Goal: Task Accomplishment & Management: Complete application form

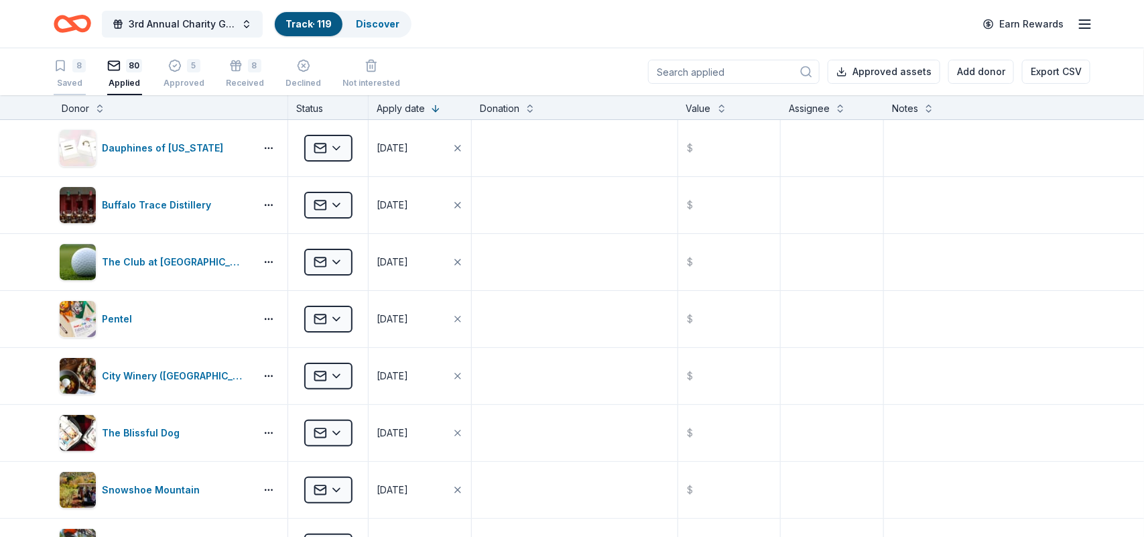
click at [72, 68] on div "8" at bounding box center [78, 65] width 13 height 13
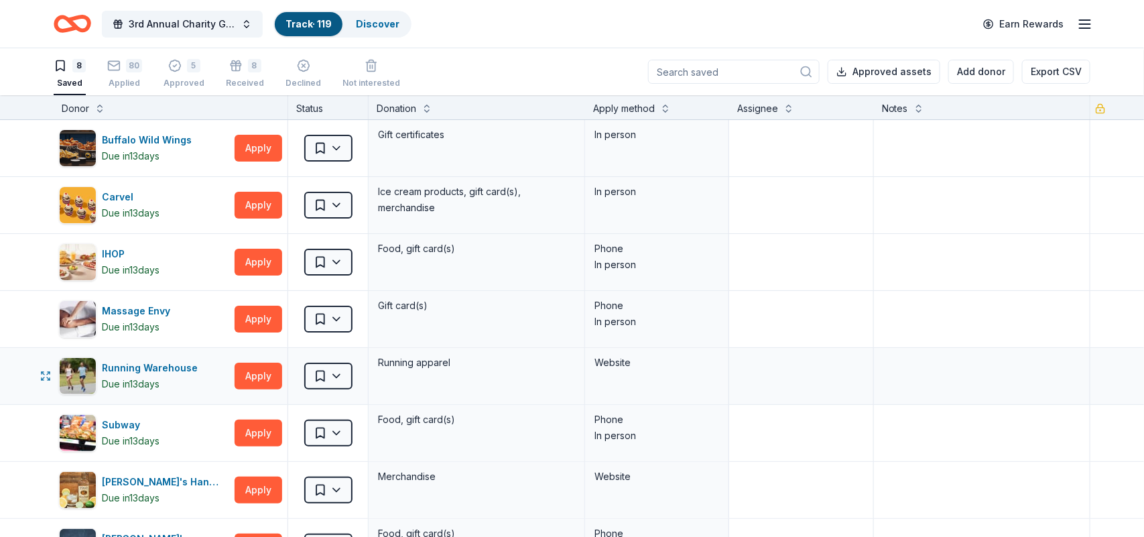
scroll to position [292, 0]
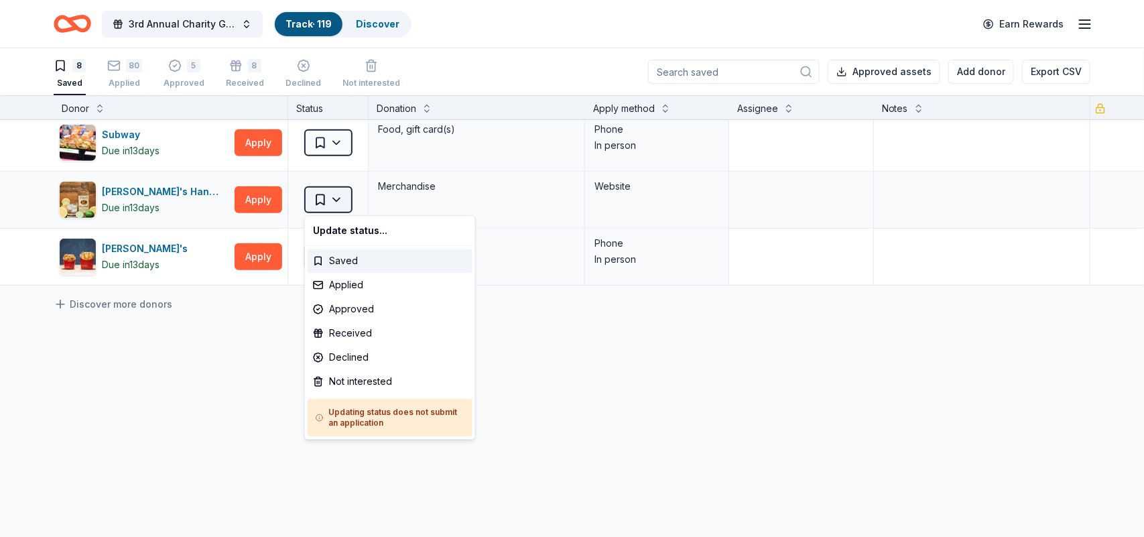
click at [325, 194] on html "3rd Annual Charity Golf Outing Track · 119 Discover Earn Rewards 8 Saved 80 App…" at bounding box center [572, 268] width 1144 height 537
click at [380, 283] on div "Applied" at bounding box center [390, 285] width 165 height 24
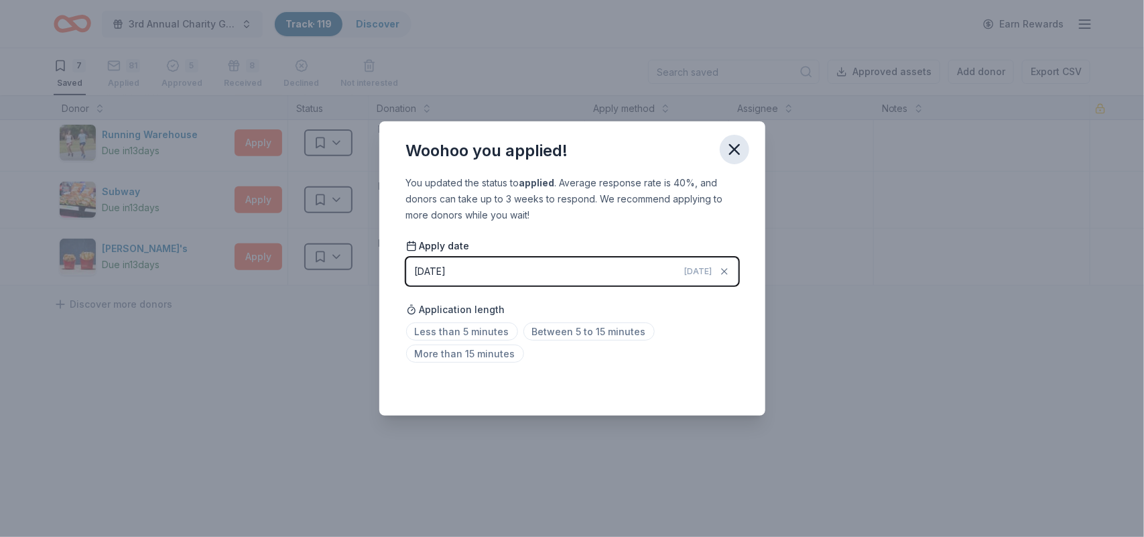
click at [727, 149] on icon "button" at bounding box center [734, 149] width 19 height 19
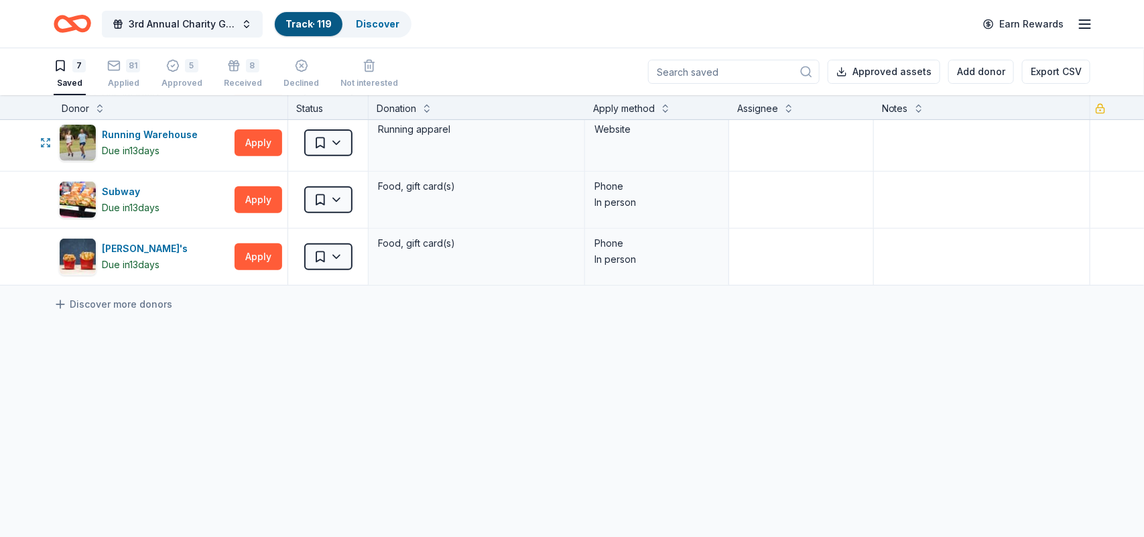
scroll to position [0, 0]
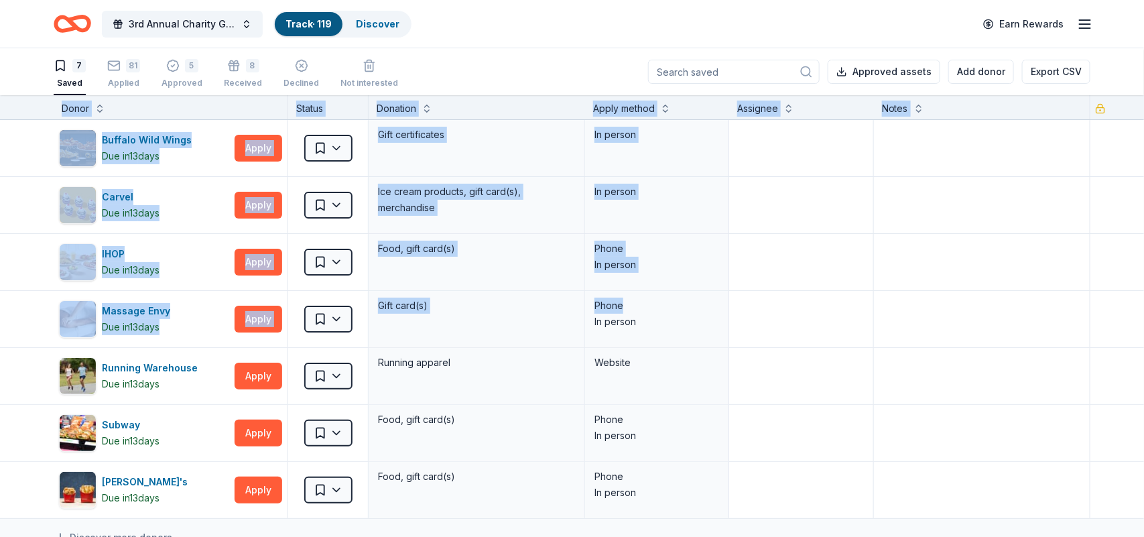
drag, startPoint x: 707, startPoint y: 306, endPoint x: 617, endPoint y: -64, distance: 380.2
click at [617, 0] on html "3rd Annual Charity Golf Outing Track · 119 Discover Earn Rewards 7 Saved 81 App…" at bounding box center [572, 268] width 1144 height 537
click at [0, 194] on div "Carvel Due in 13 days Apply Saved Ice cream products, gift card(s), merchandise…" at bounding box center [572, 205] width 1144 height 56
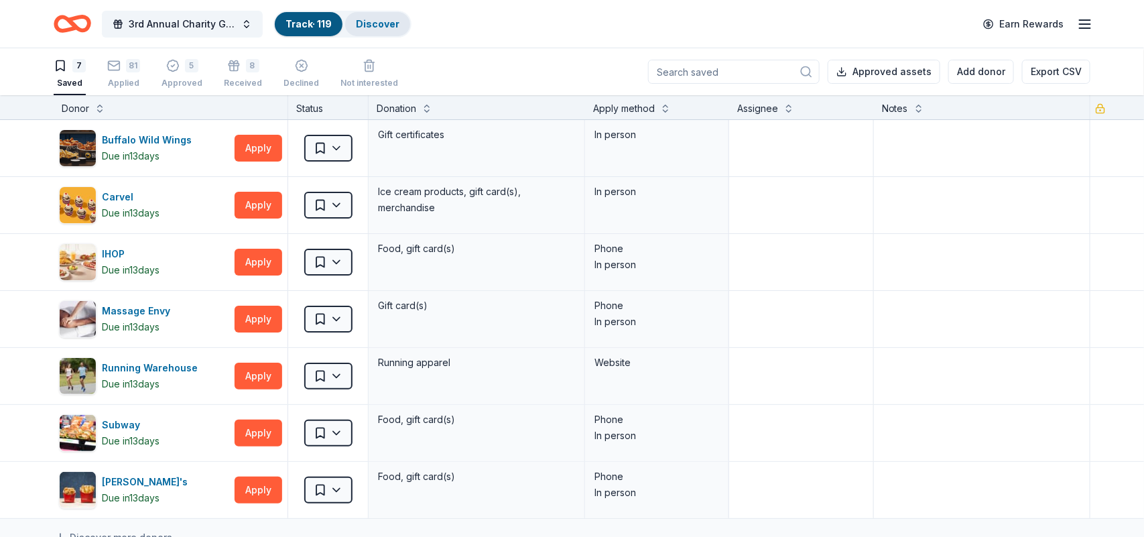
click at [375, 28] on link "Discover" at bounding box center [378, 23] width 44 height 11
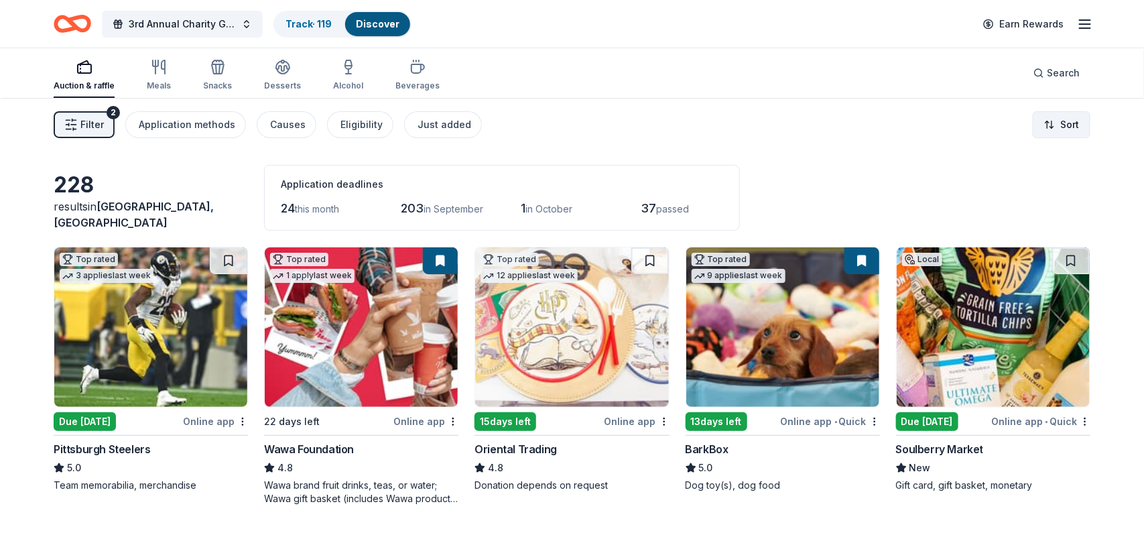
click at [1058, 131] on html "3rd Annual Charity Golf Outing Track · 119 Discover Earn Rewards Auction & raff…" at bounding box center [572, 268] width 1144 height 537
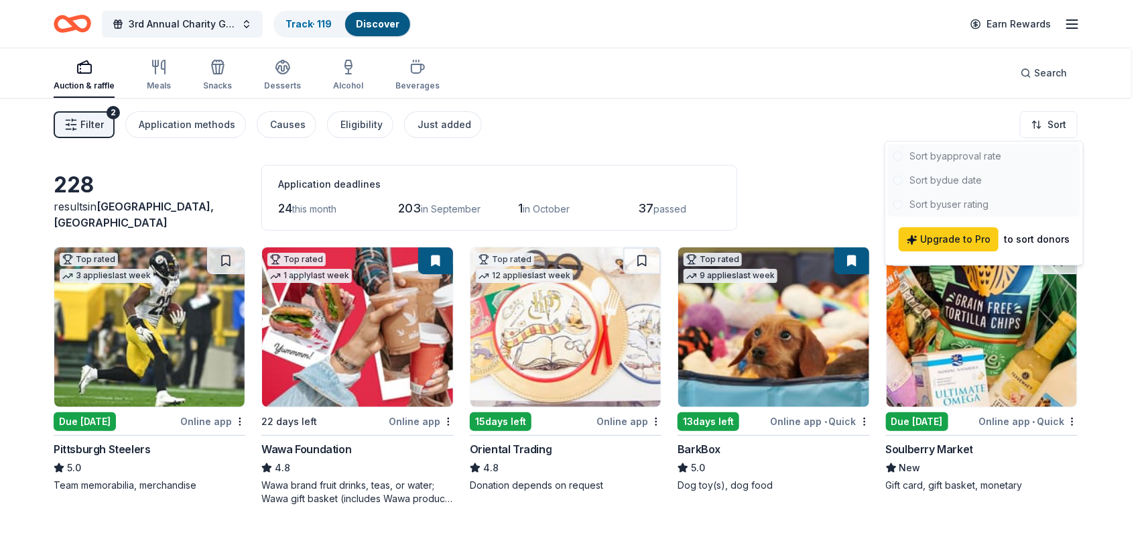
click at [853, 146] on html "3rd Annual Charity Golf Outing Track · 119 Discover Earn Rewards Auction & raff…" at bounding box center [572, 268] width 1144 height 537
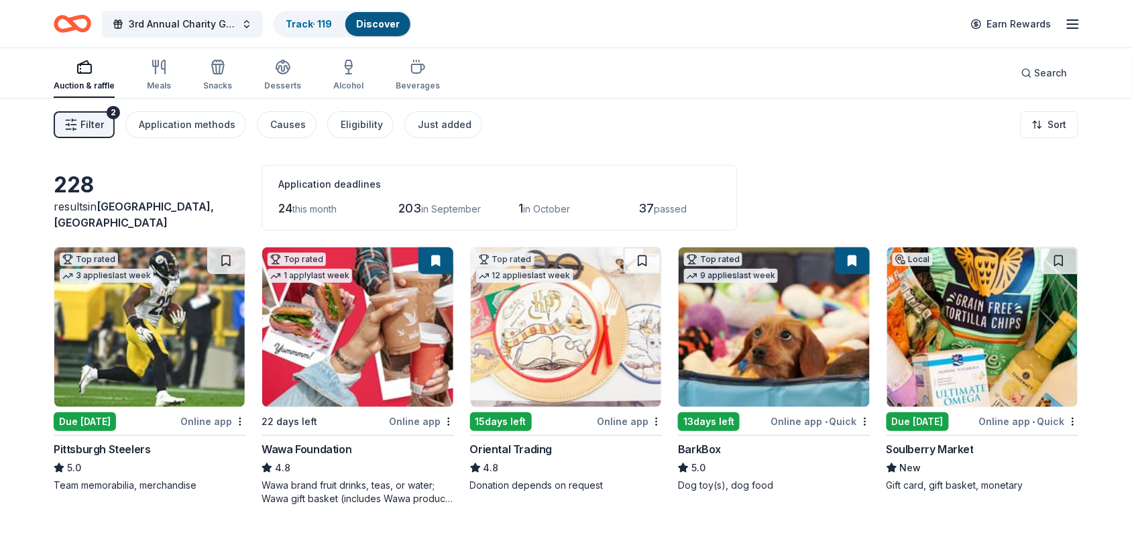
click at [82, 111] on button "Filter 2" at bounding box center [84, 124] width 61 height 27
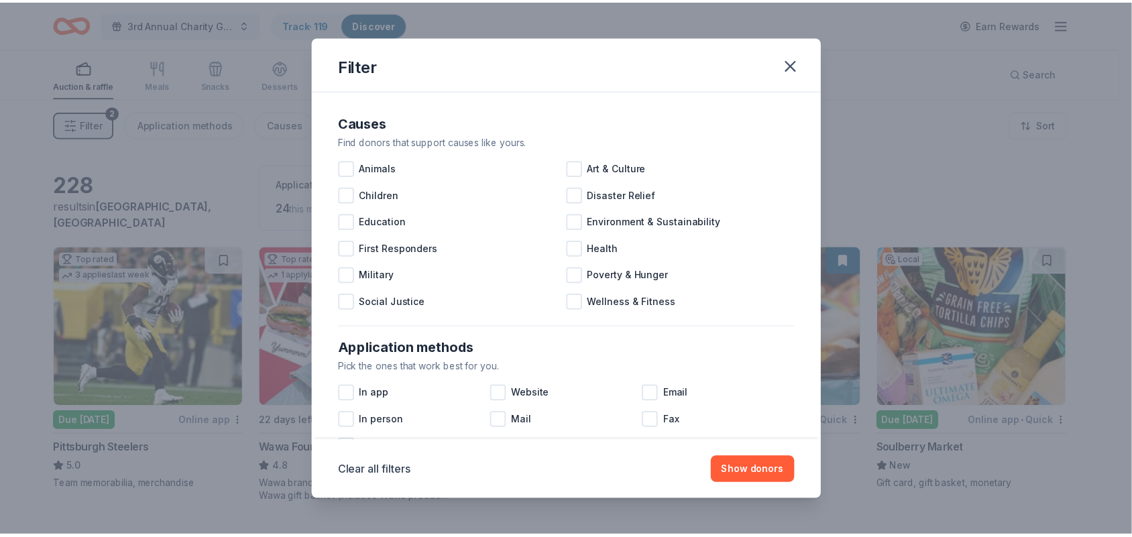
scroll to position [533, 0]
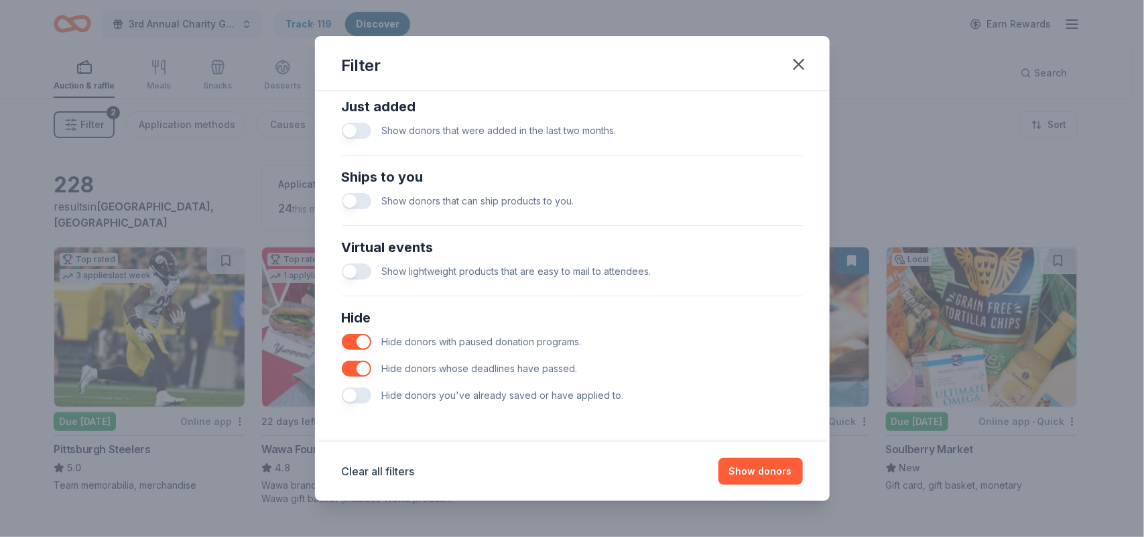
click at [355, 394] on button "button" at bounding box center [356, 395] width 29 height 16
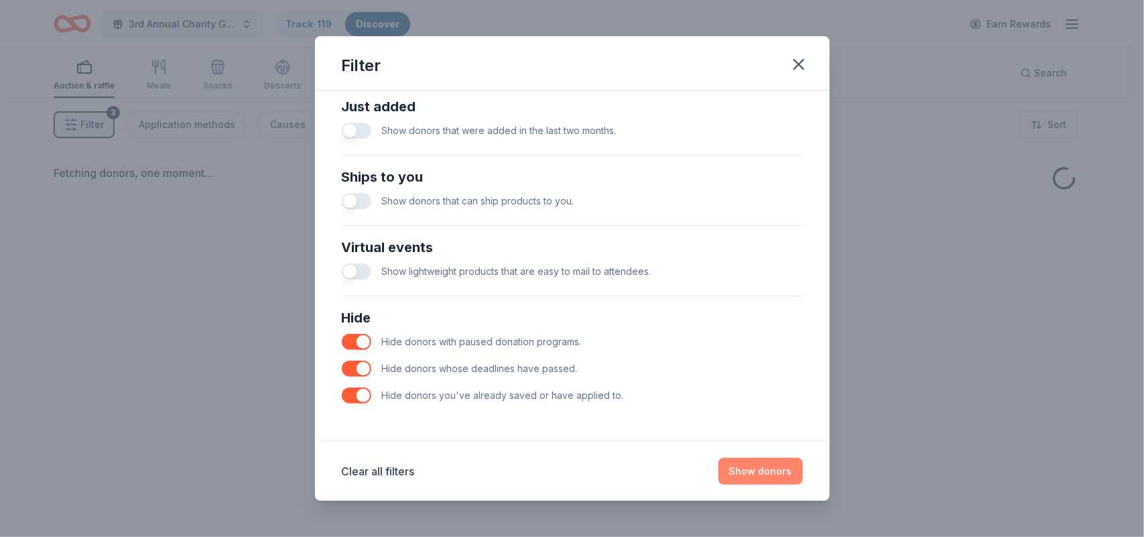
click at [788, 467] on button "Show donors" at bounding box center [761, 471] width 84 height 27
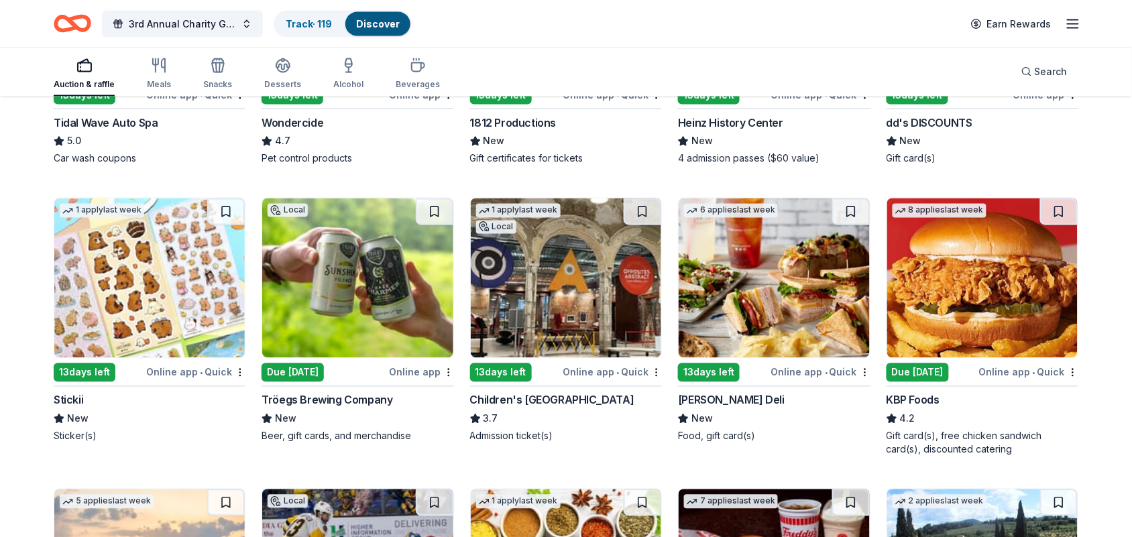
scroll to position [625, 0]
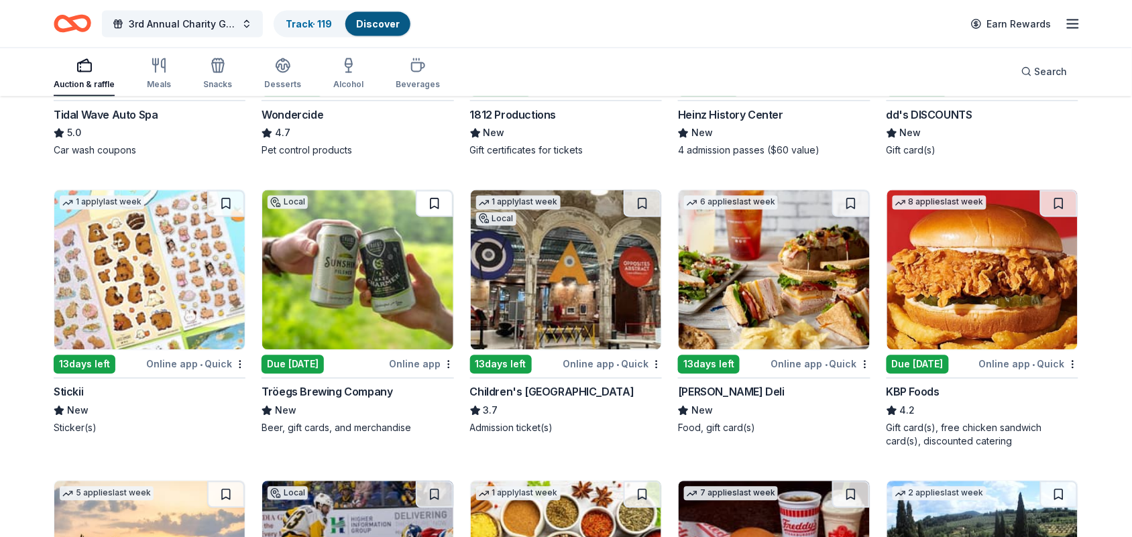
click at [438, 200] on button at bounding box center [435, 203] width 38 height 27
click at [438, 200] on div at bounding box center [435, 203] width 38 height 27
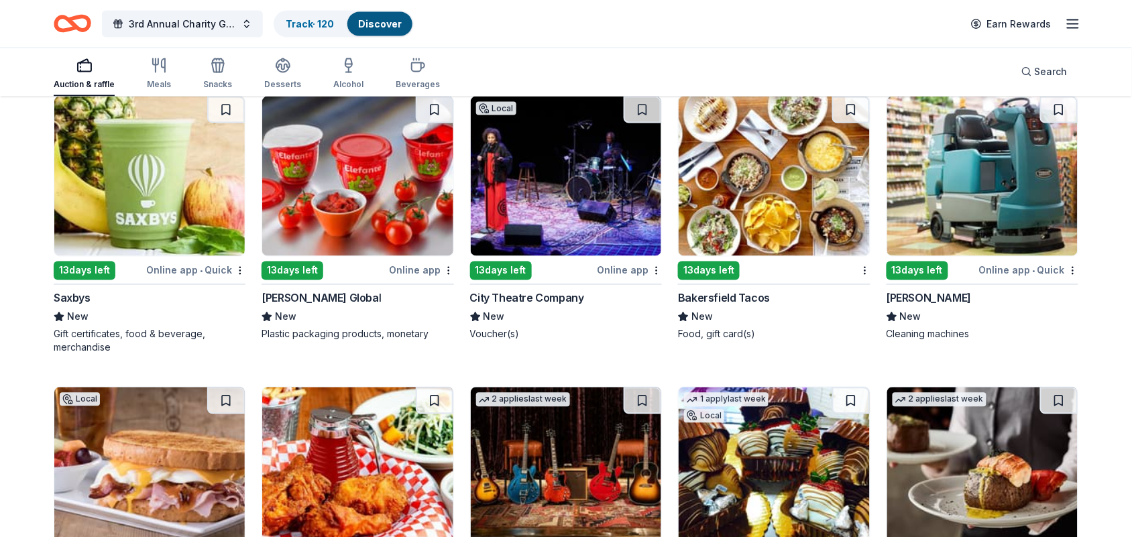
scroll to position [3618, 0]
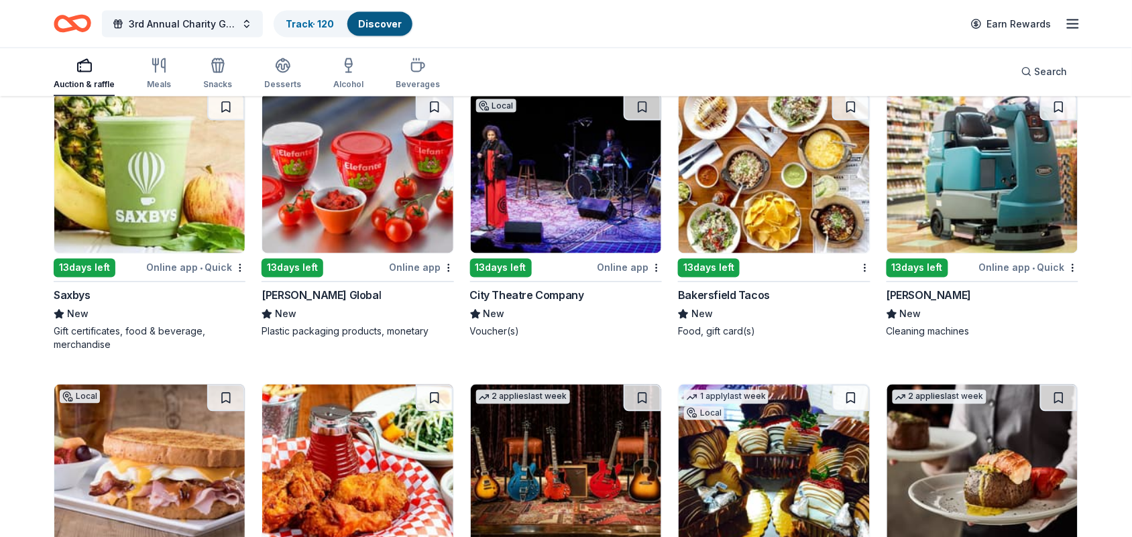
click at [766, 485] on img at bounding box center [773, 465] width 190 height 160
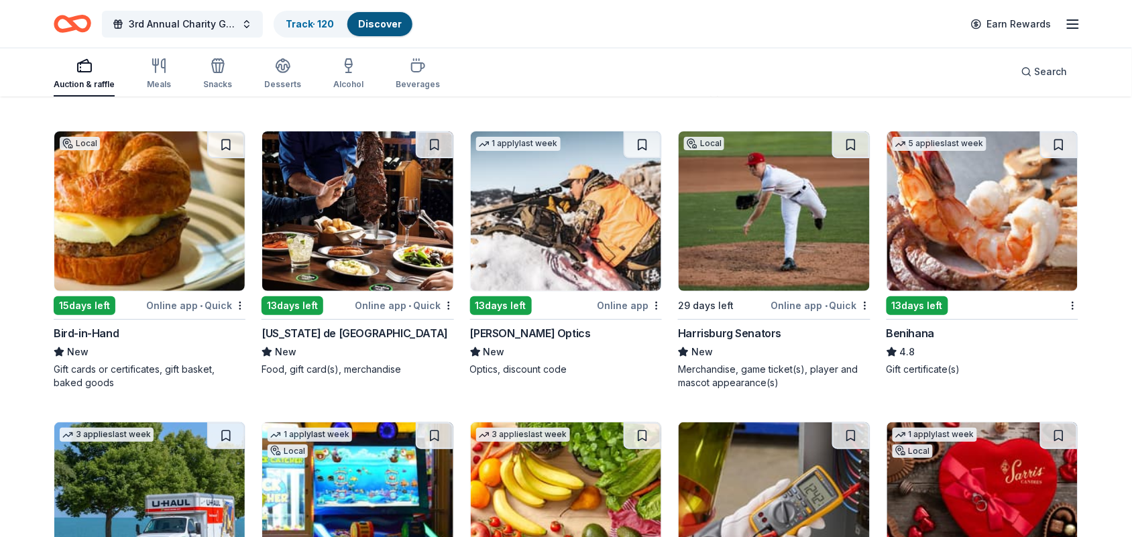
scroll to position [3015, 0]
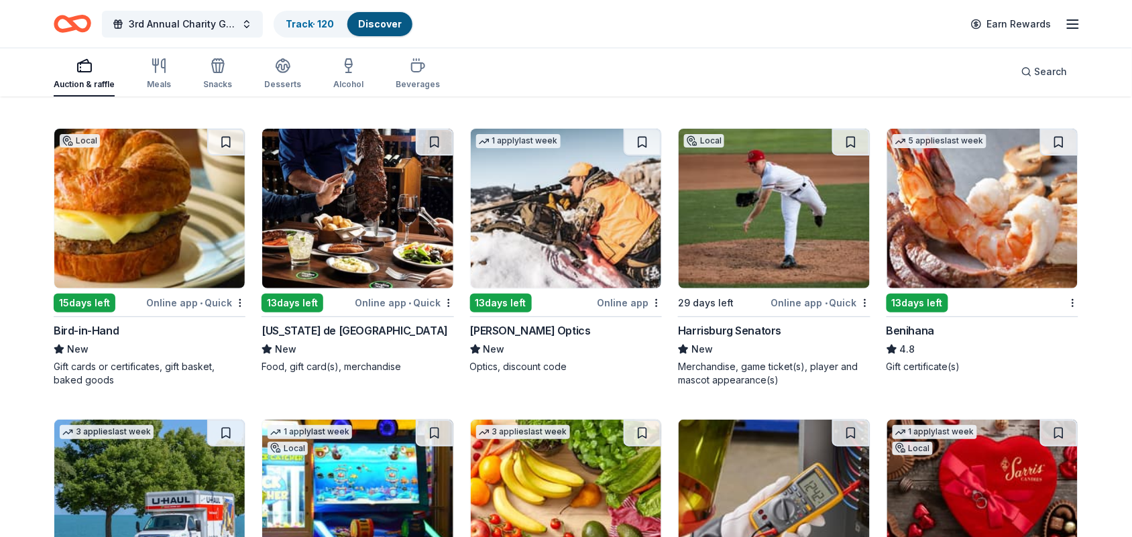
click at [578, 232] on img at bounding box center [566, 209] width 190 height 160
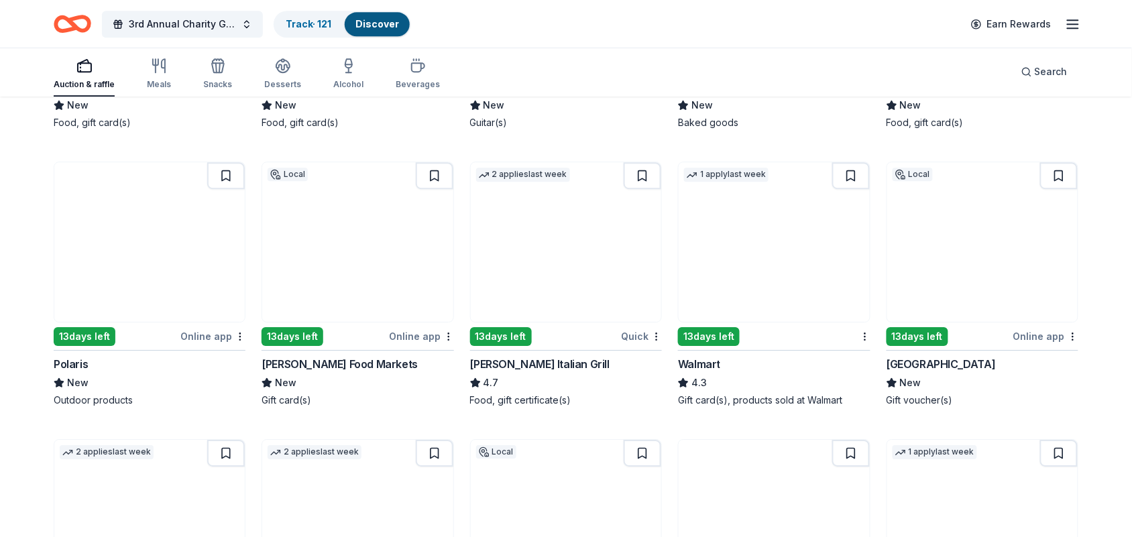
scroll to position [4144, 0]
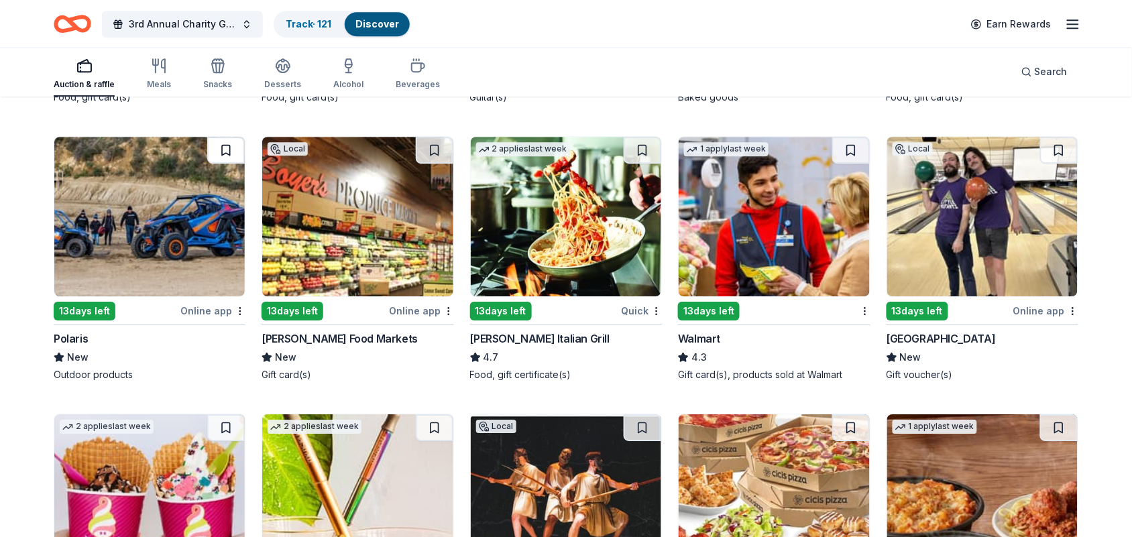
click at [229, 147] on button at bounding box center [226, 150] width 38 height 27
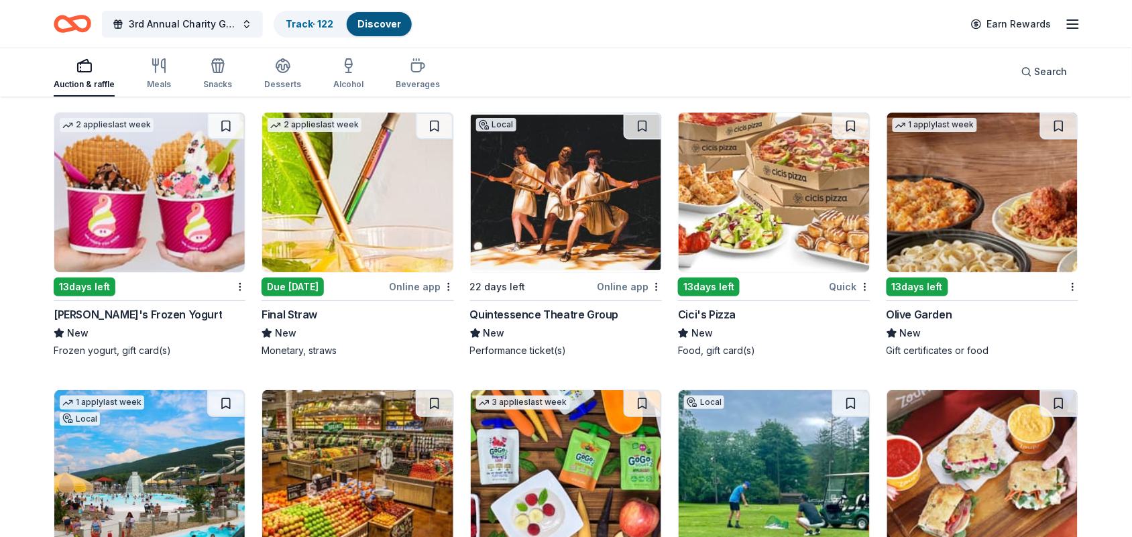
scroll to position [4437, 0]
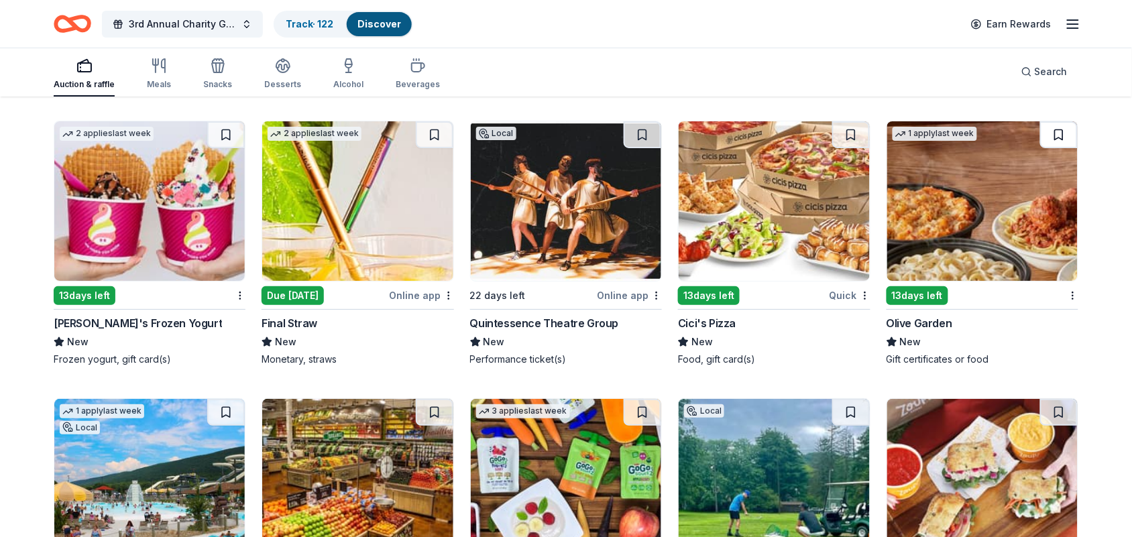
click at [1065, 125] on button at bounding box center [1059, 134] width 38 height 27
click at [949, 227] on img at bounding box center [982, 201] width 190 height 160
click at [1045, 128] on button at bounding box center [1059, 134] width 35 height 27
click at [1061, 141] on button at bounding box center [1059, 134] width 35 height 27
click at [1061, 135] on button at bounding box center [1059, 134] width 35 height 27
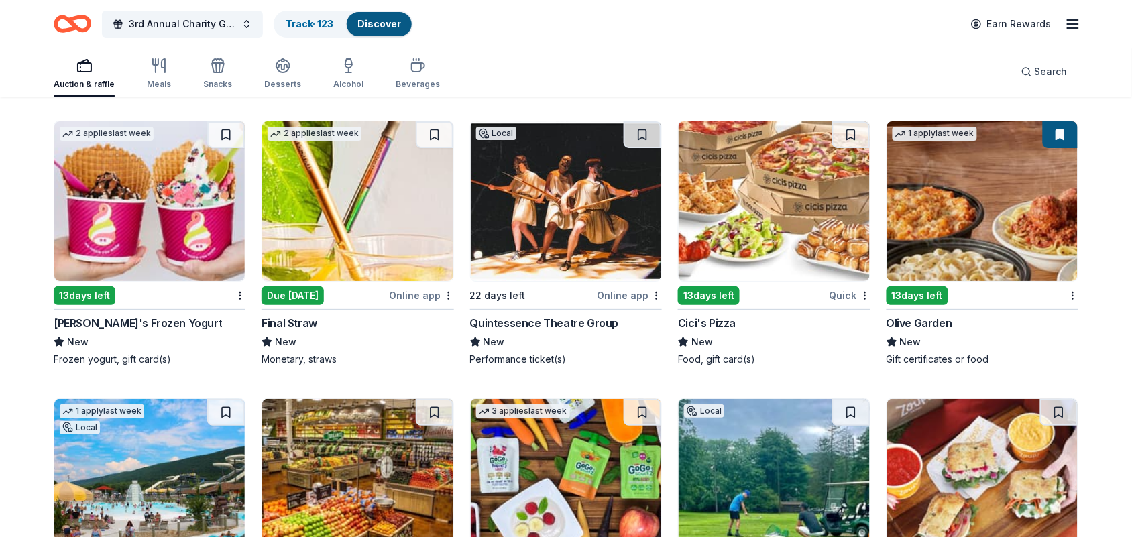
click at [1061, 135] on button at bounding box center [1059, 134] width 35 height 27
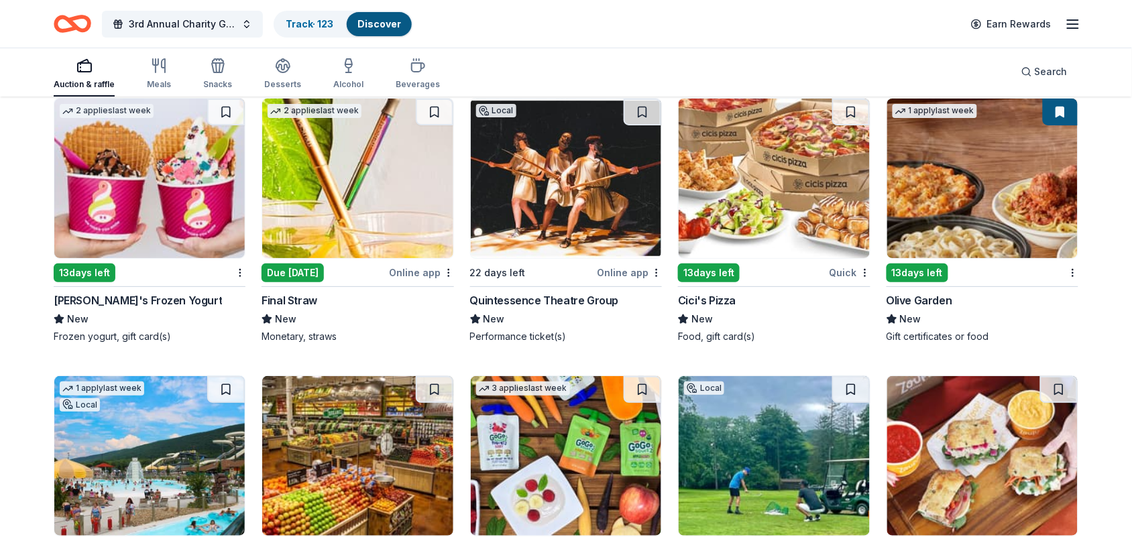
scroll to position [4456, 0]
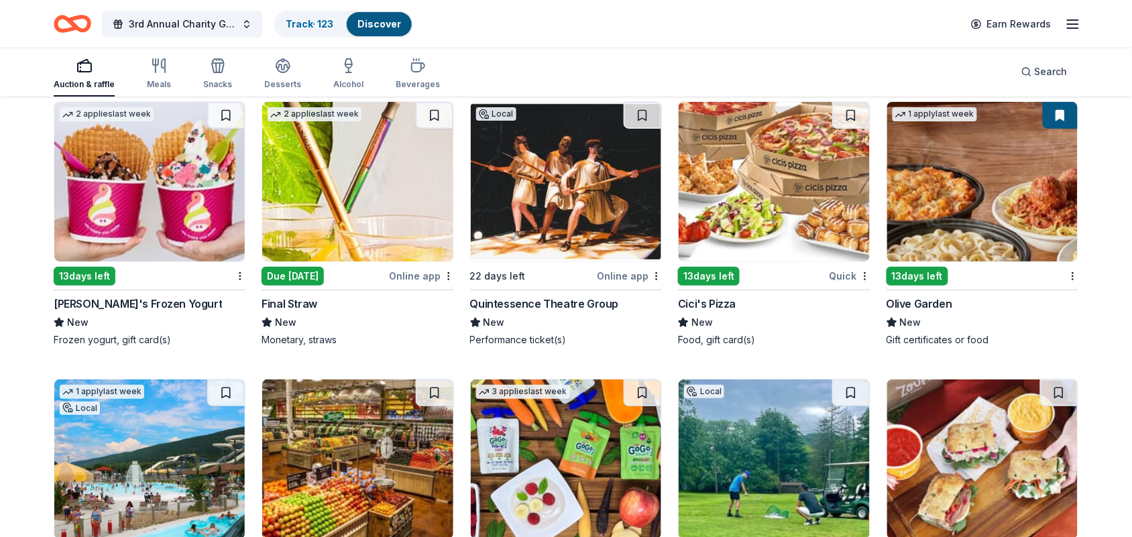
click at [1068, 117] on button at bounding box center [1059, 115] width 35 height 27
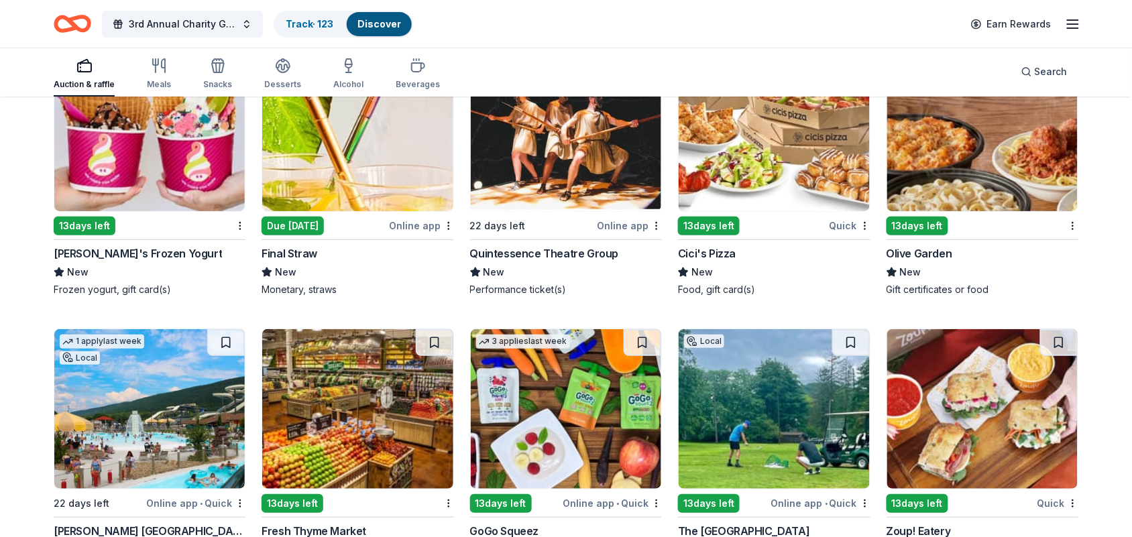
scroll to position [4510, 0]
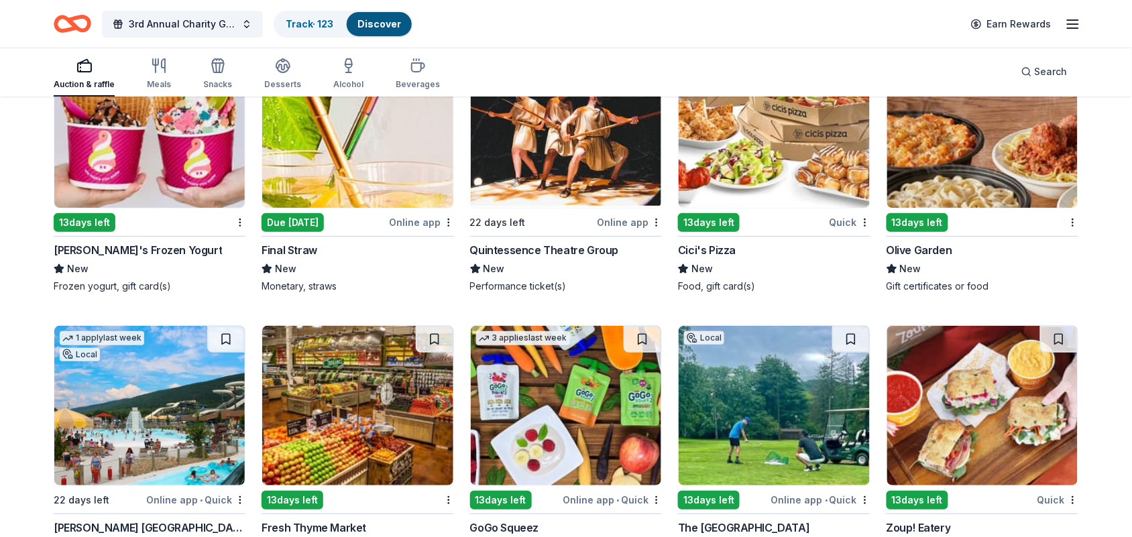
click at [1068, 117] on img at bounding box center [982, 128] width 190 height 160
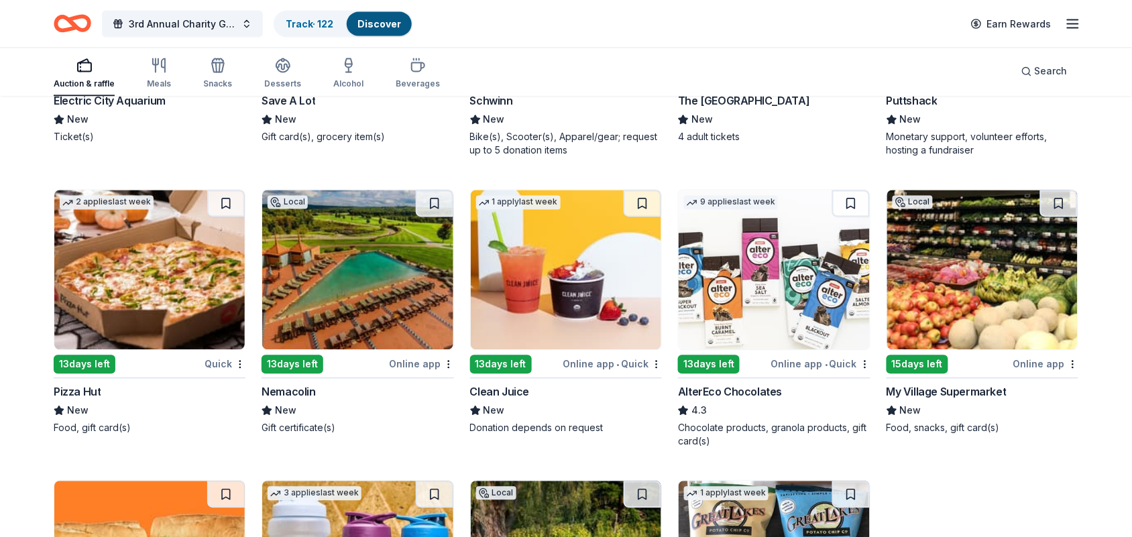
scroll to position [5275, 0]
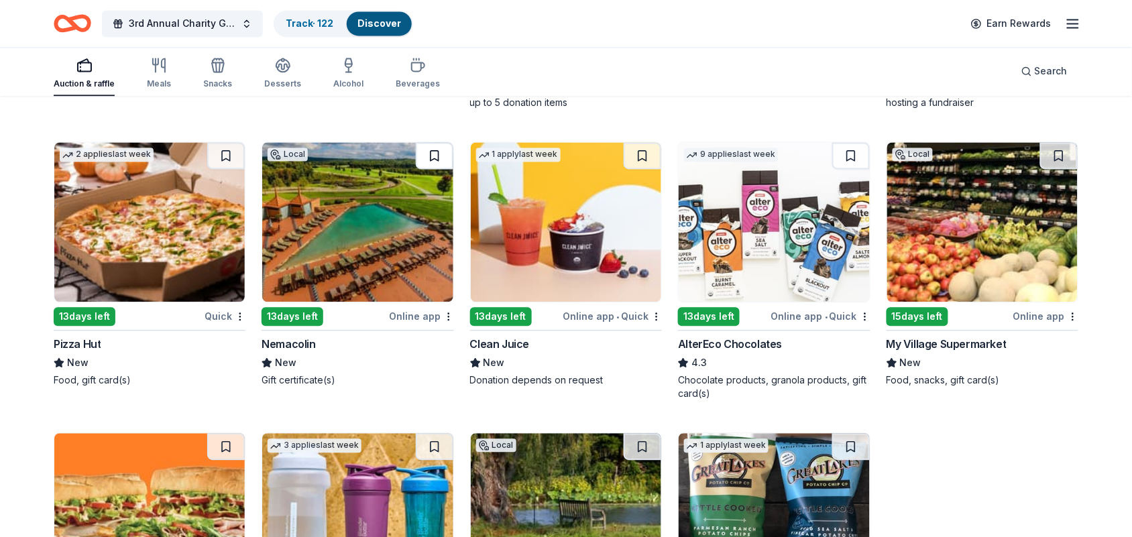
click at [437, 156] on button at bounding box center [435, 156] width 38 height 27
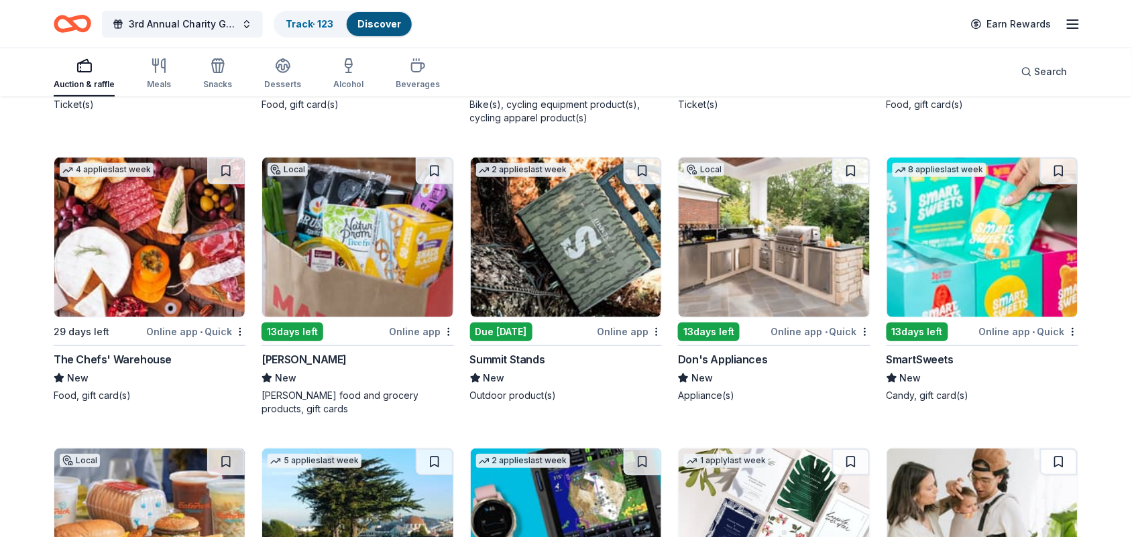
scroll to position [6128, 0]
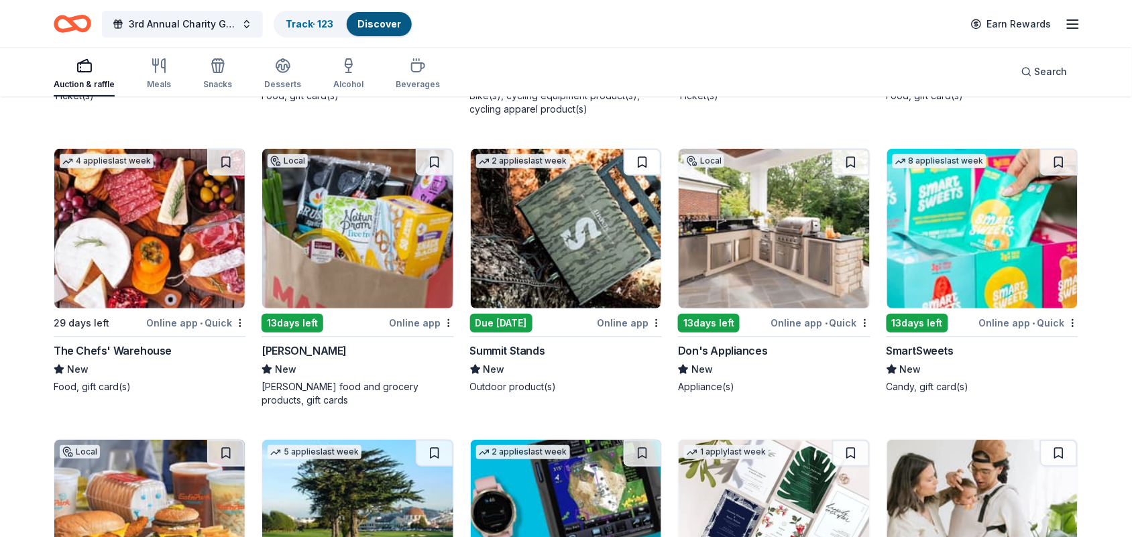
click at [639, 165] on button at bounding box center [642, 162] width 38 height 27
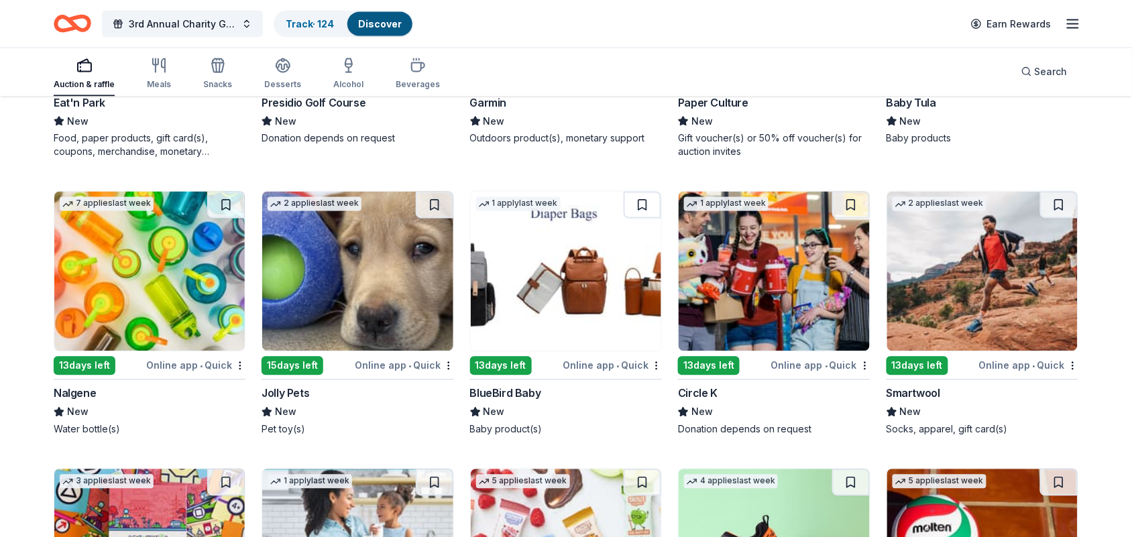
scroll to position [6661, 0]
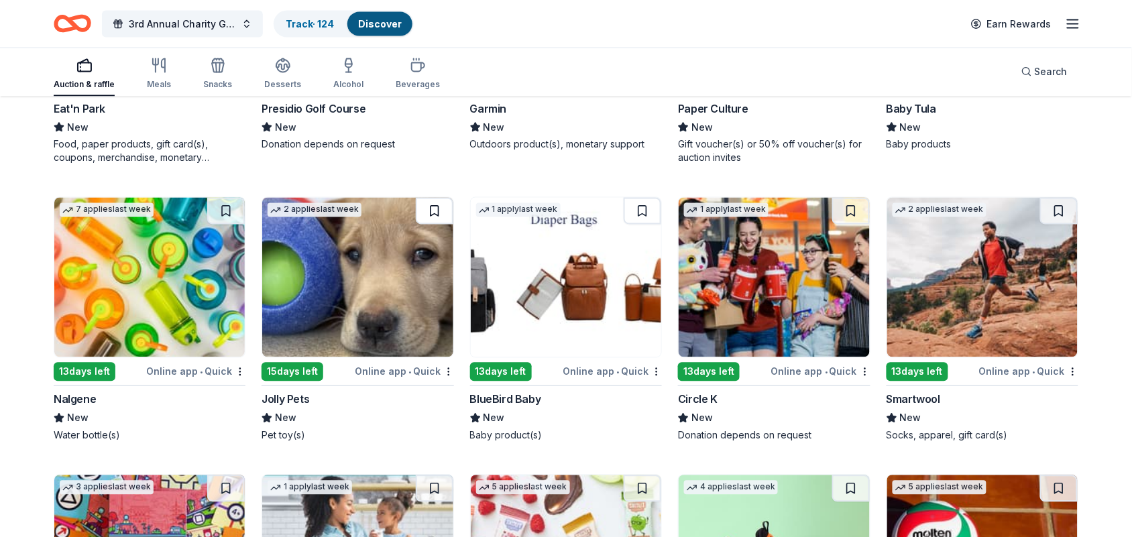
click at [426, 213] on button at bounding box center [435, 211] width 38 height 27
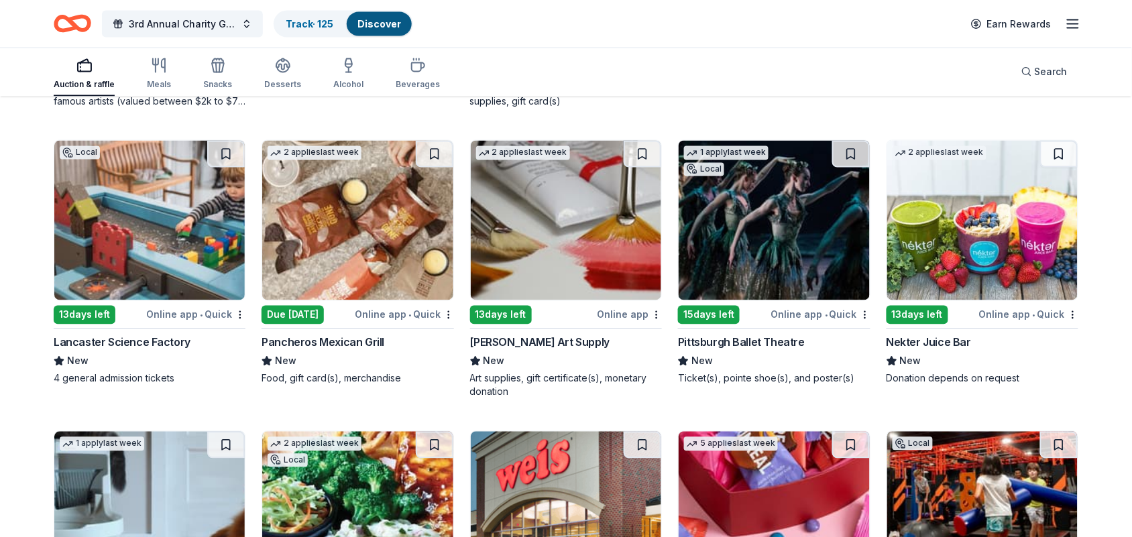
scroll to position [0, 0]
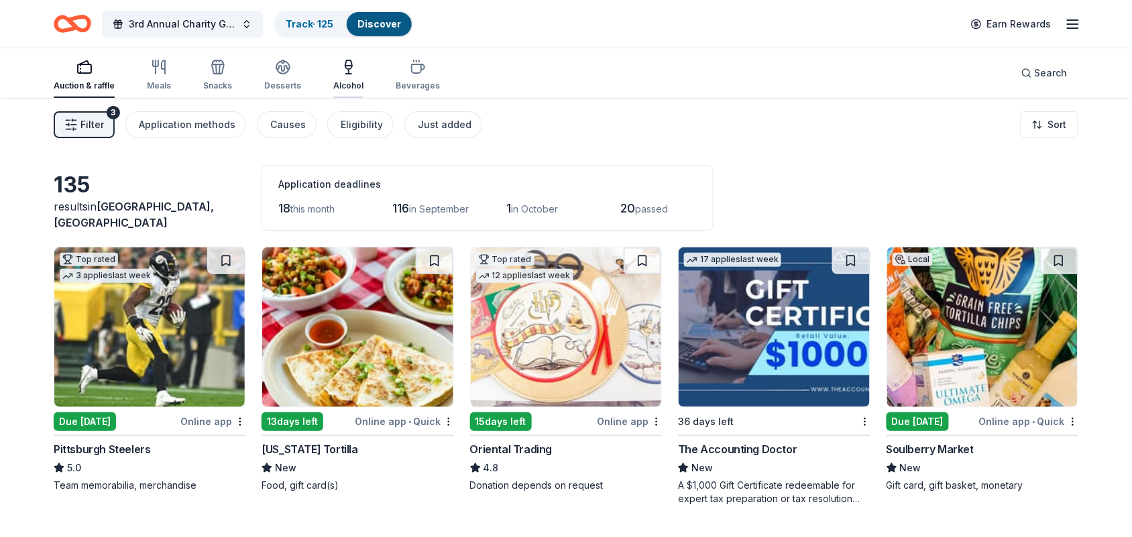
click at [337, 77] on div "Alcohol" at bounding box center [348, 75] width 30 height 32
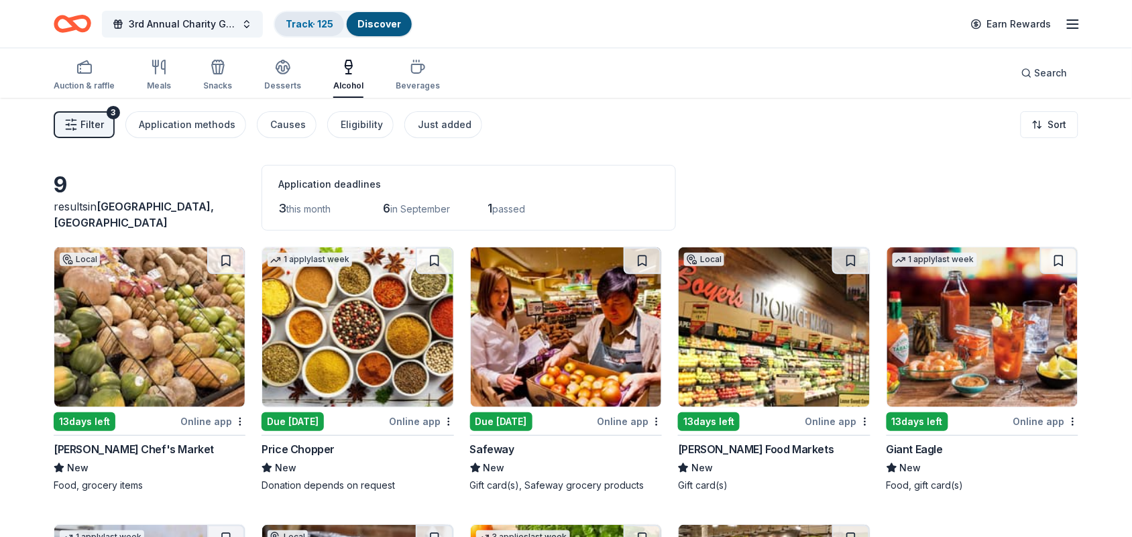
click at [310, 32] on div "Track · 125" at bounding box center [309, 24] width 69 height 24
drag, startPoint x: 310, startPoint y: 32, endPoint x: 313, endPoint y: 18, distance: 13.8
click at [313, 18] on div "Track · 125" at bounding box center [309, 24] width 69 height 24
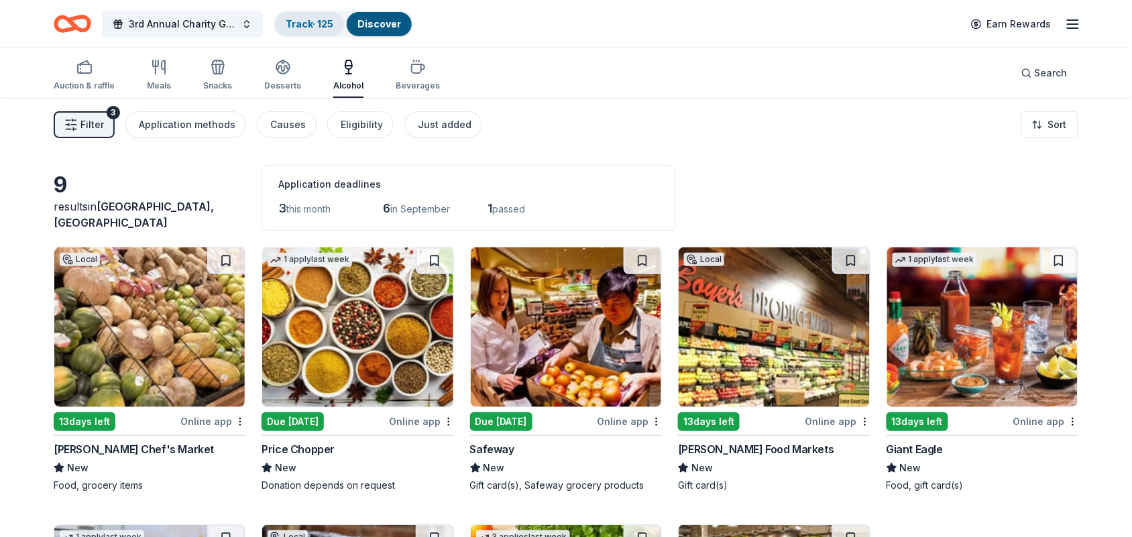
click at [313, 18] on link "Track · 125" at bounding box center [310, 23] width 48 height 11
click at [310, 27] on link "Track · 125" at bounding box center [310, 23] width 48 height 11
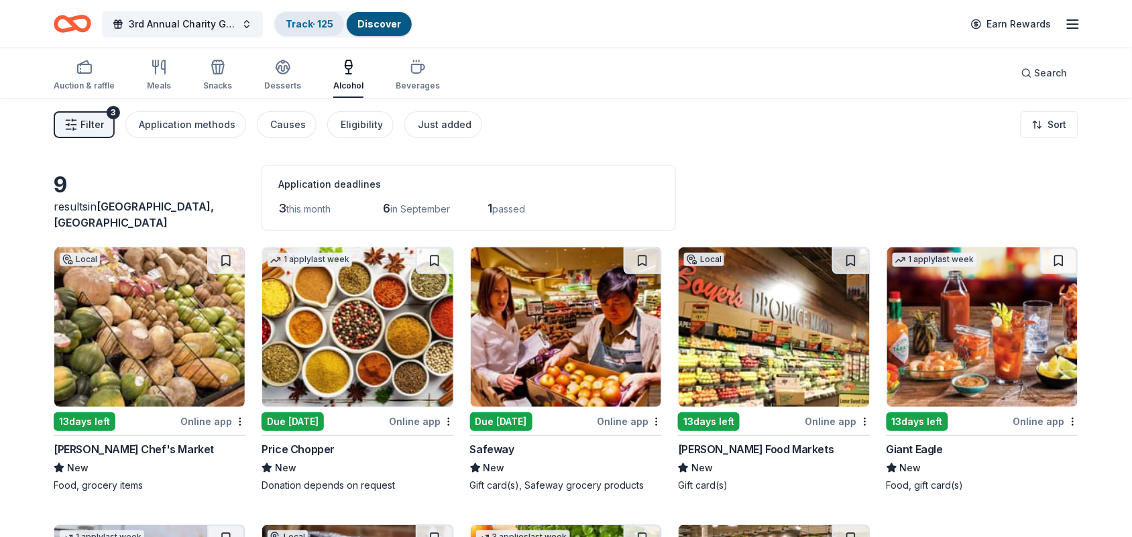
click at [297, 20] on link "Track · 125" at bounding box center [310, 23] width 48 height 11
click at [294, 18] on link "Track · 125" at bounding box center [310, 23] width 48 height 11
click at [547, 123] on div "Filter 3 Application methods Causes Eligibility Just added Sort" at bounding box center [566, 125] width 1132 height 54
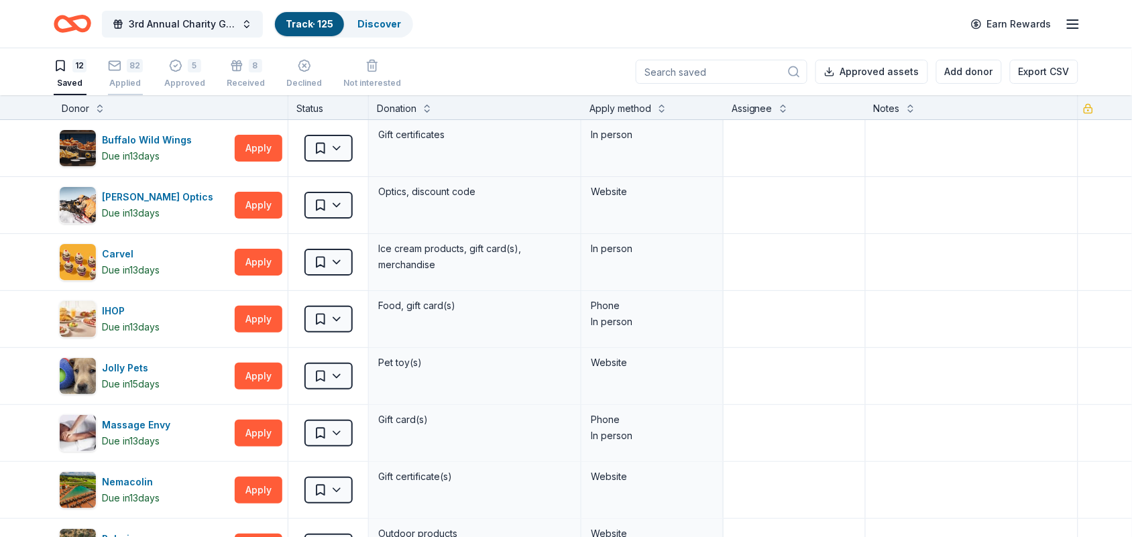
click at [128, 78] on div "Applied" at bounding box center [125, 83] width 35 height 11
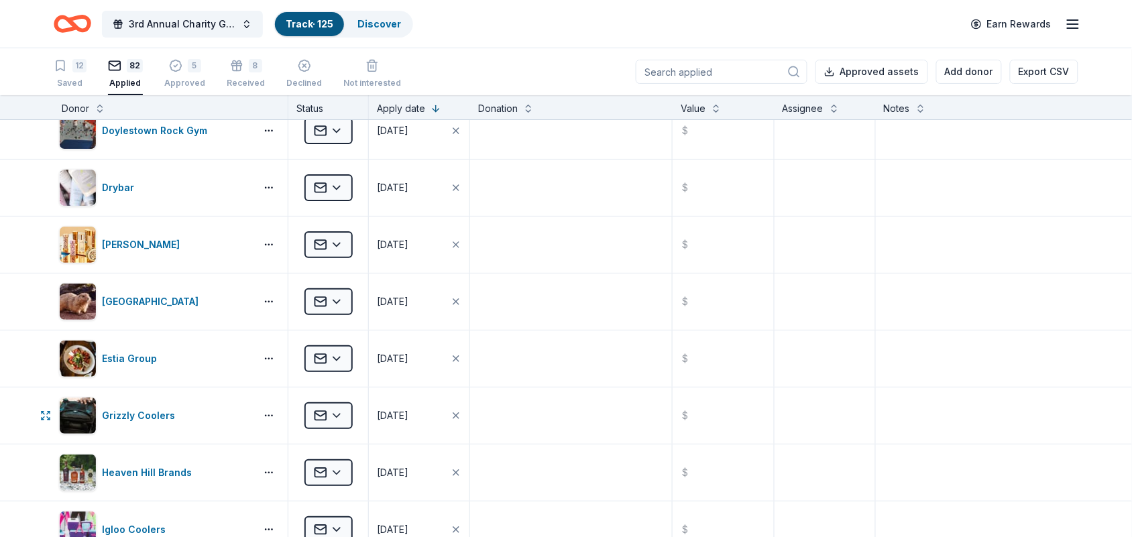
scroll to position [1693, 0]
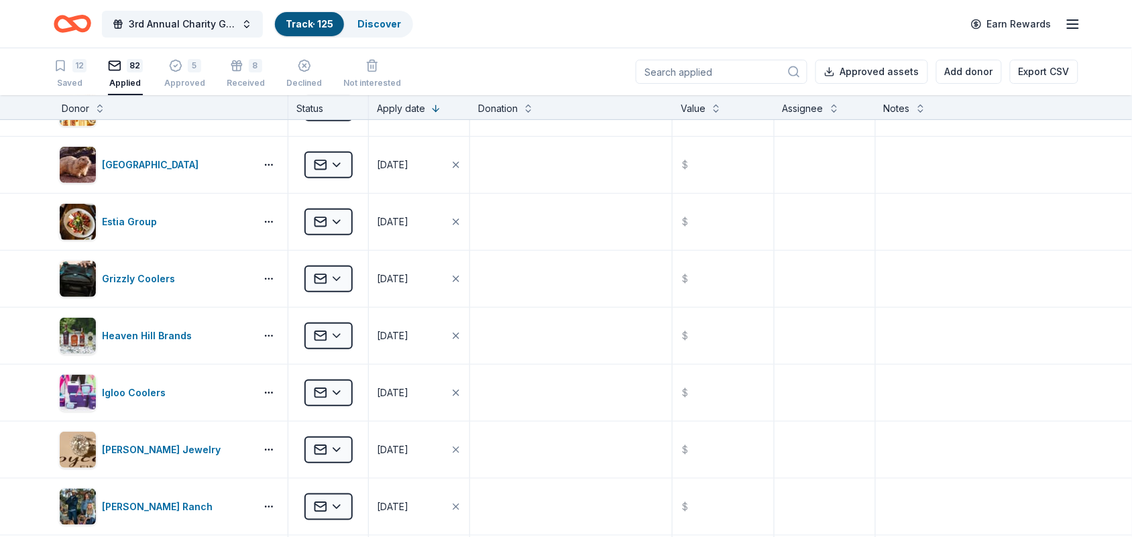
click at [69, 108] on div "Donor" at bounding box center [75, 109] width 27 height 16
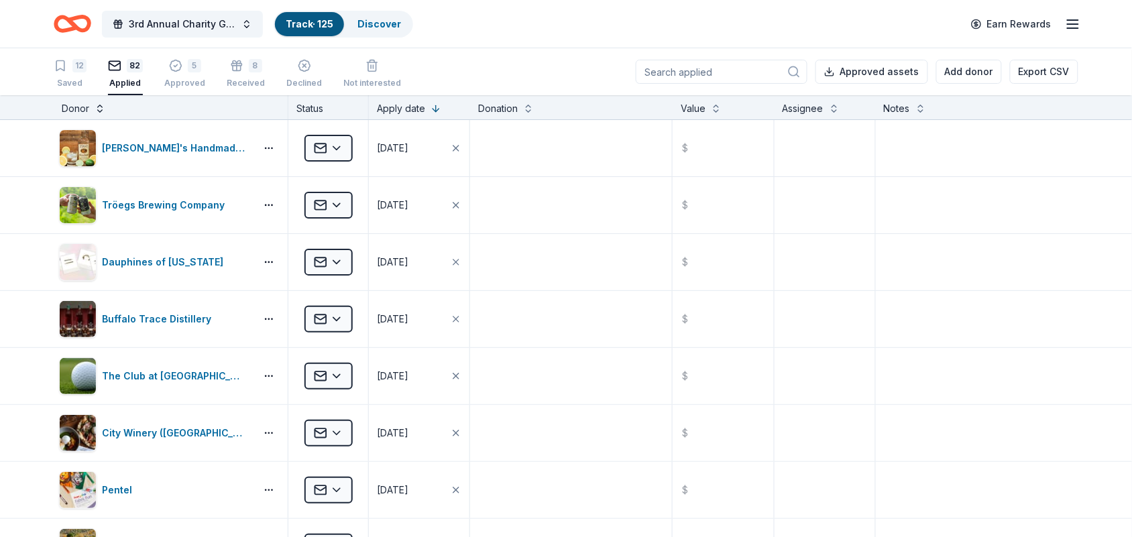
click at [98, 104] on button at bounding box center [100, 107] width 11 height 13
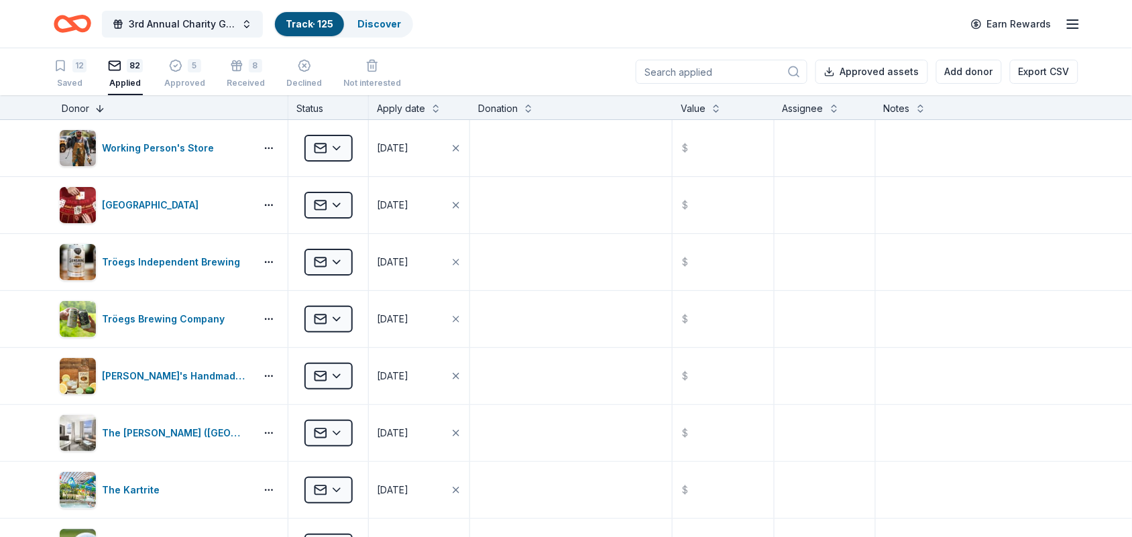
click at [96, 107] on button at bounding box center [100, 107] width 11 height 13
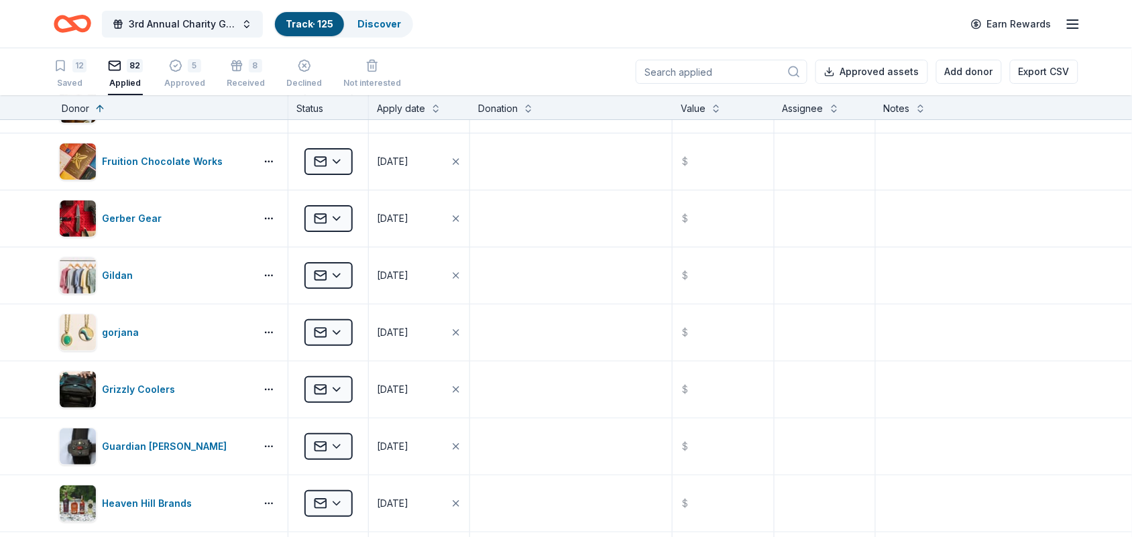
scroll to position [1564, 0]
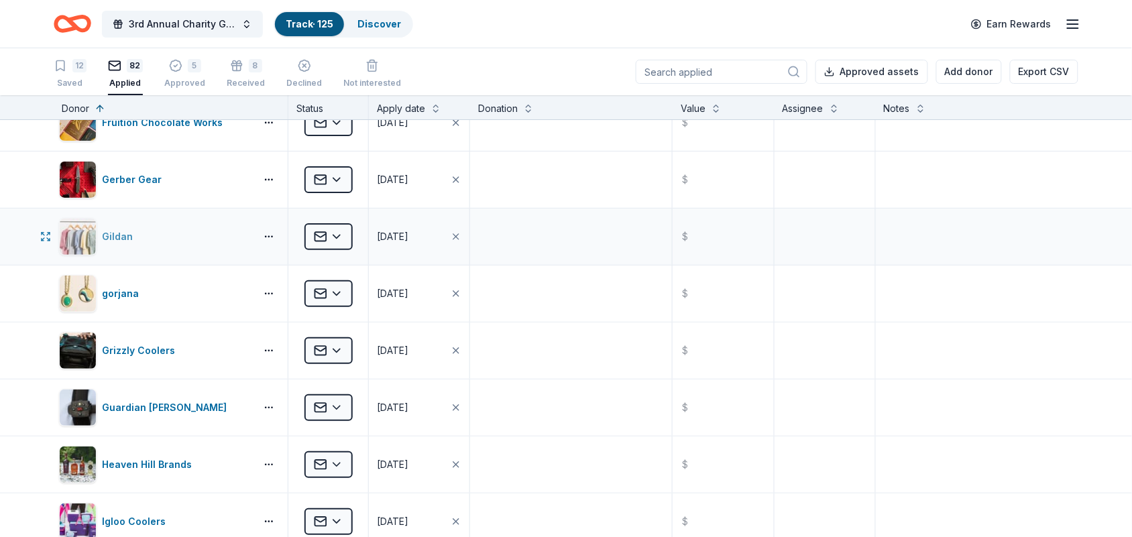
click at [133, 242] on div "Gildan" at bounding box center [120, 237] width 36 height 16
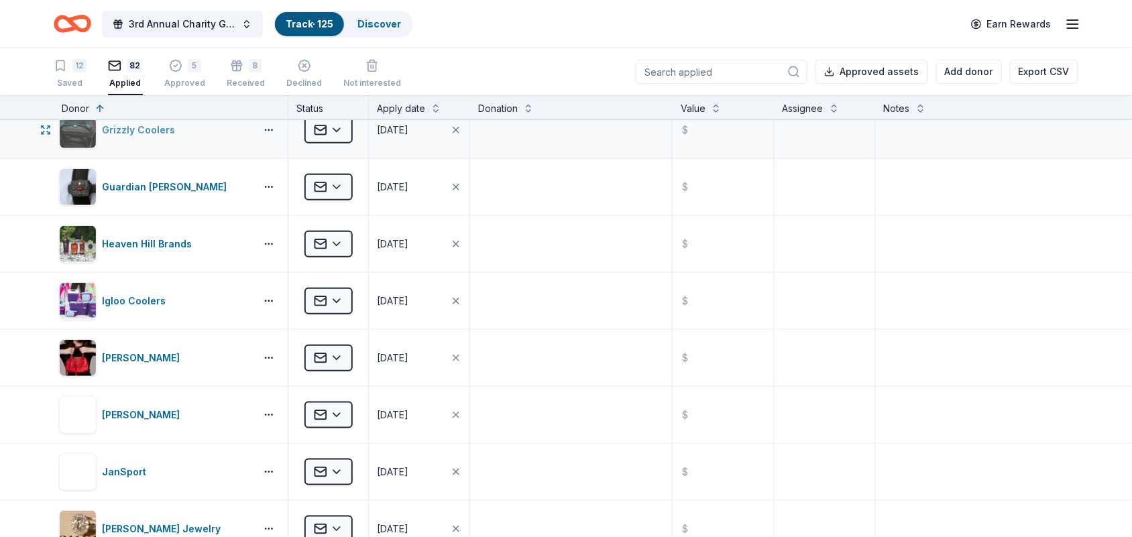
scroll to position [1801, 0]
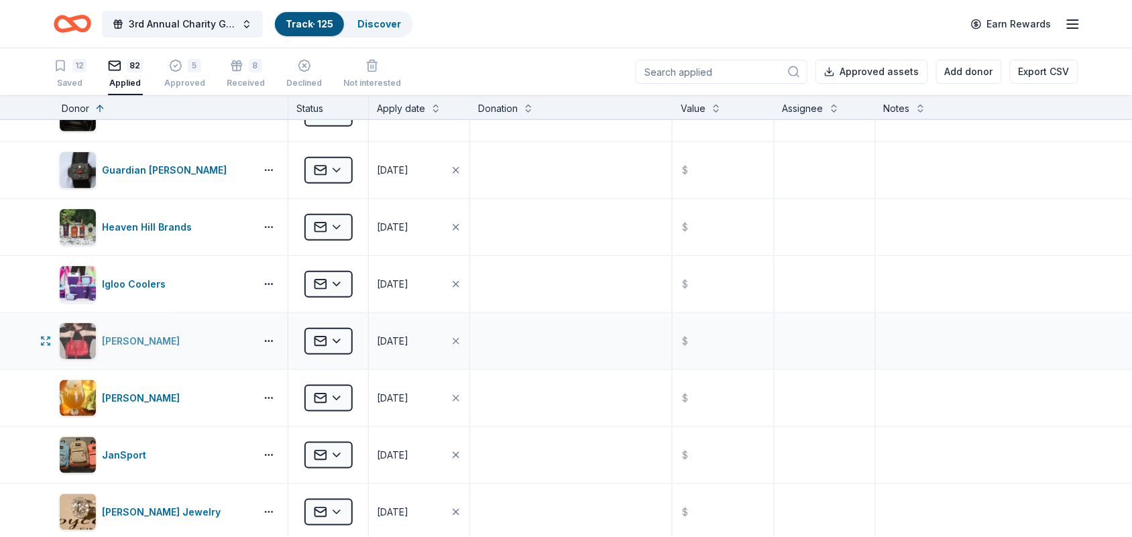
click at [145, 339] on div "Jacki Easlick" at bounding box center [143, 341] width 83 height 16
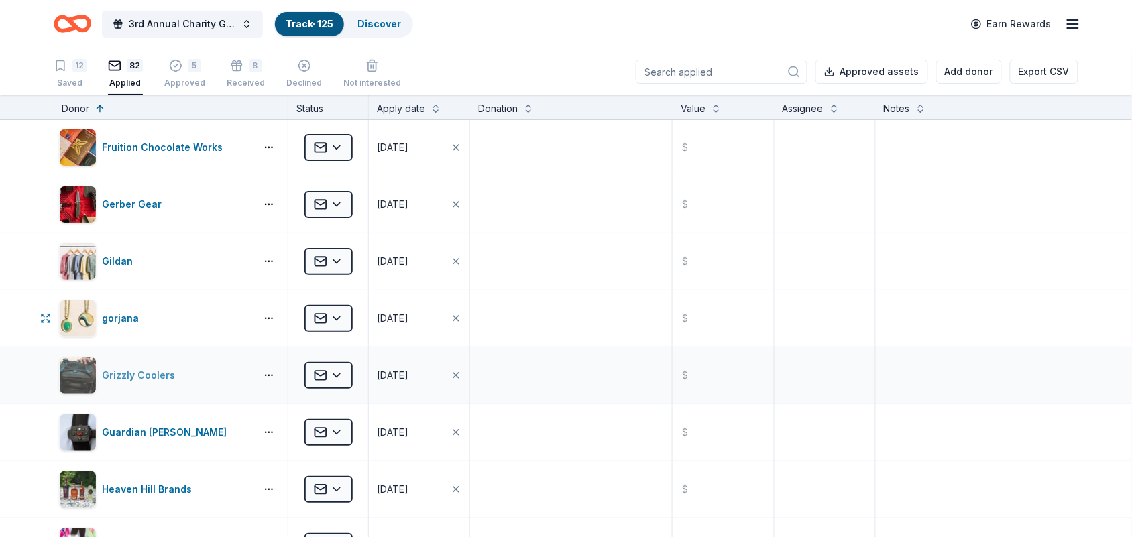
scroll to position [1531, 0]
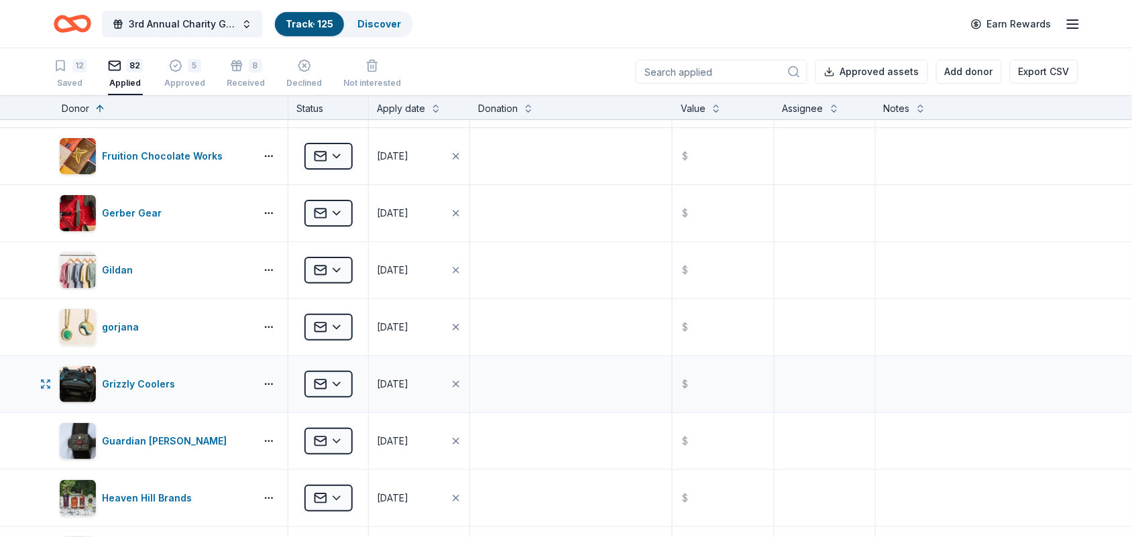
click at [155, 410] on div "Grizzly Coolers" at bounding box center [171, 384] width 234 height 56
click at [72, 392] on img "button" at bounding box center [78, 384] width 36 height 36
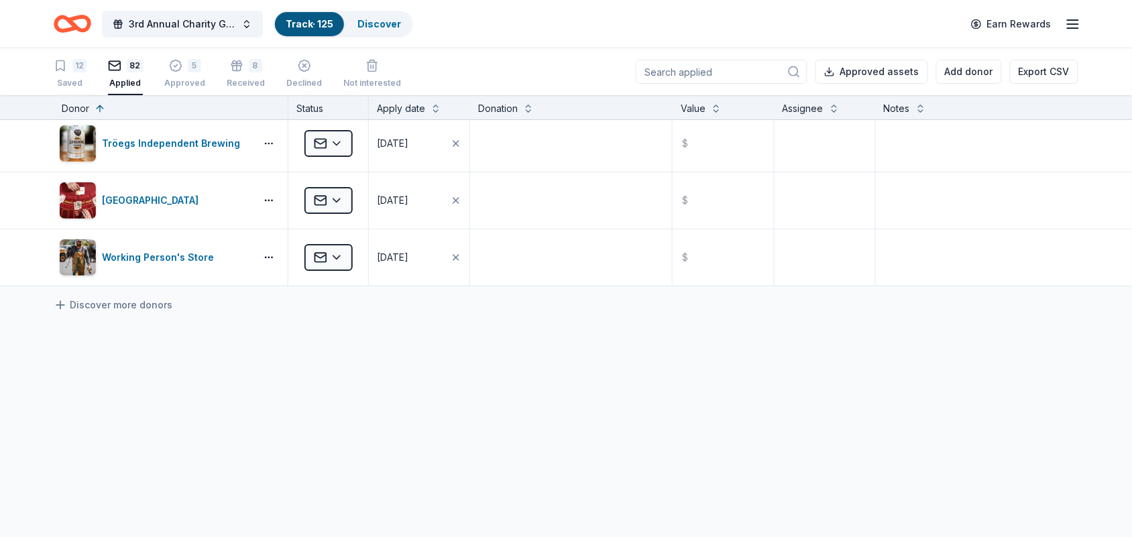
scroll to position [0, 0]
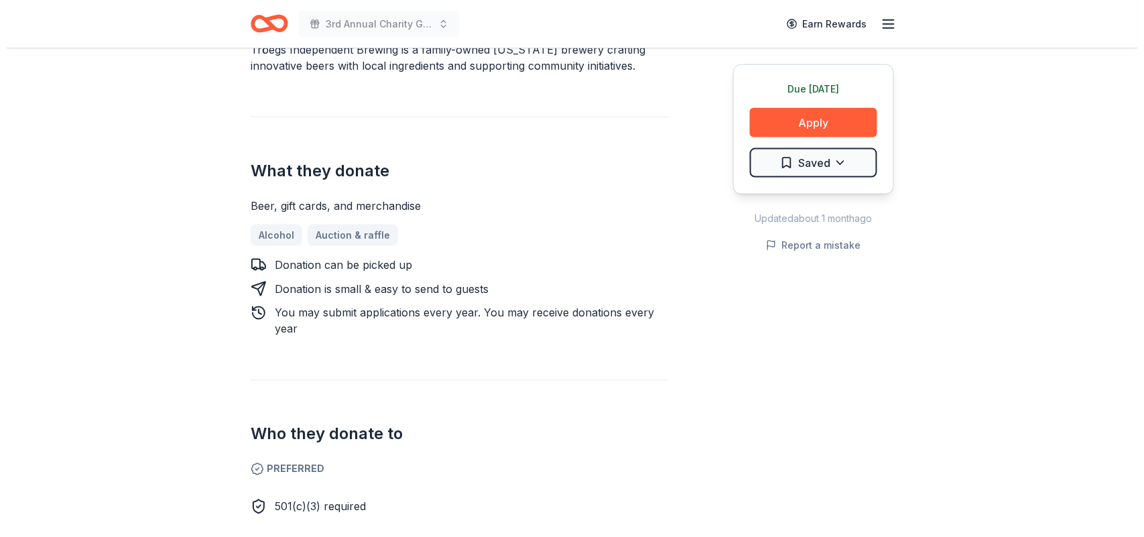
scroll to position [471, 0]
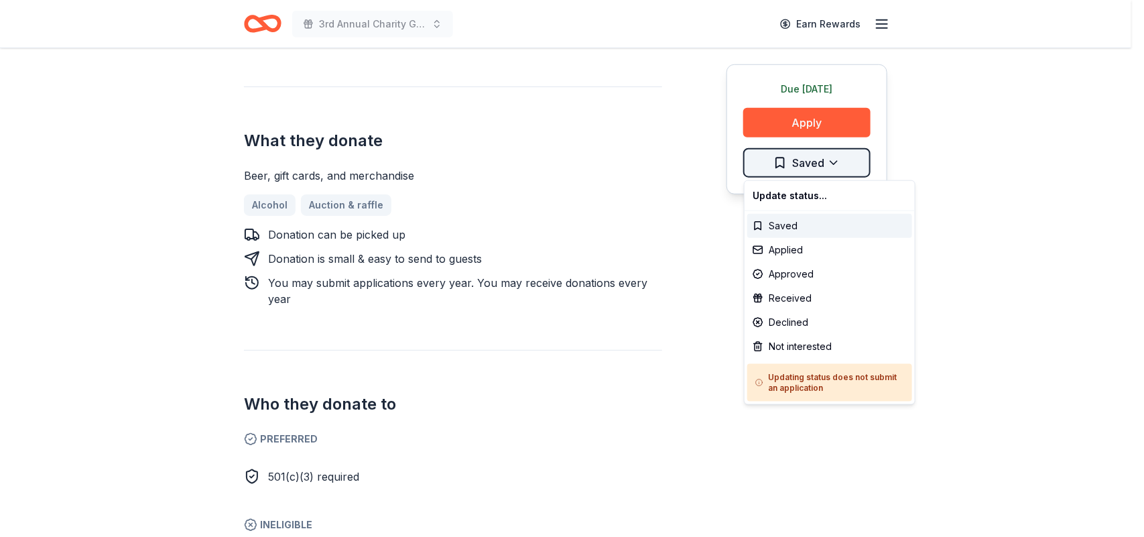
click at [836, 256] on div "Applied" at bounding box center [830, 250] width 165 height 24
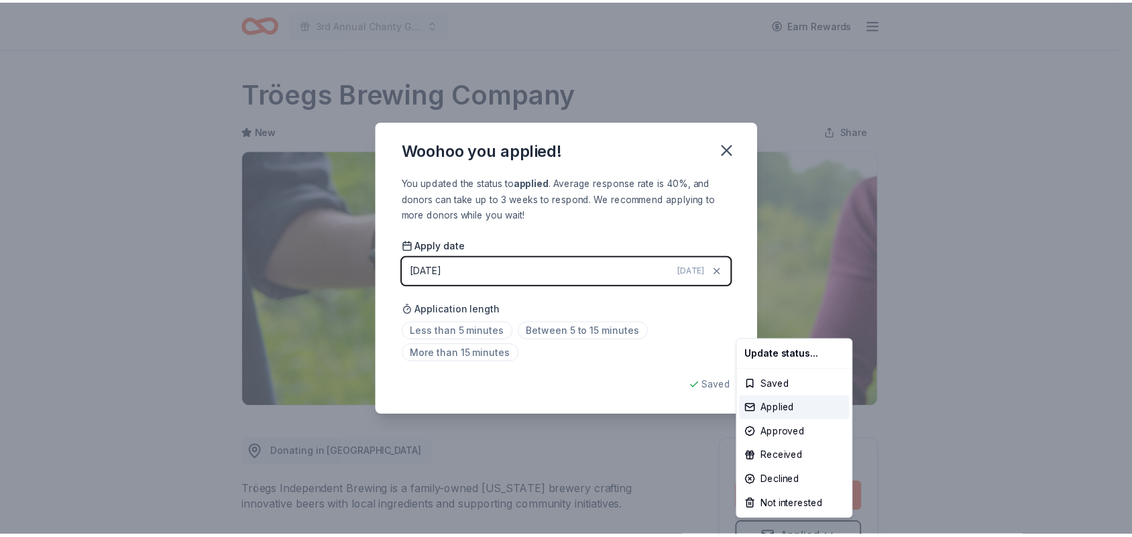
scroll to position [15, 0]
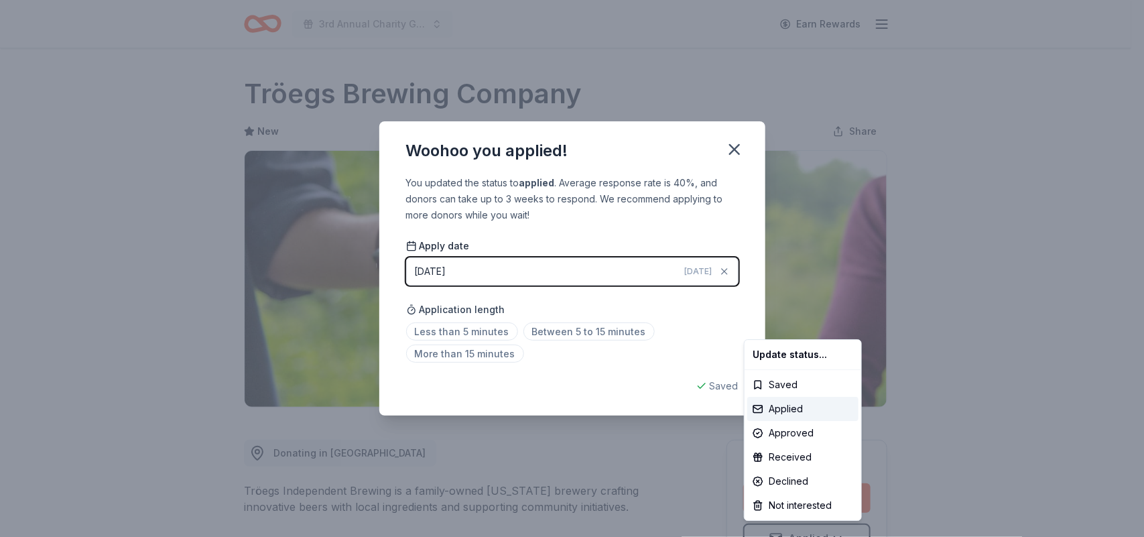
click at [738, 152] on html "3rd Annual Charity Golf Outing Earn Rewards Due tomorrow Share Tröegs Brewing C…" at bounding box center [572, 268] width 1144 height 537
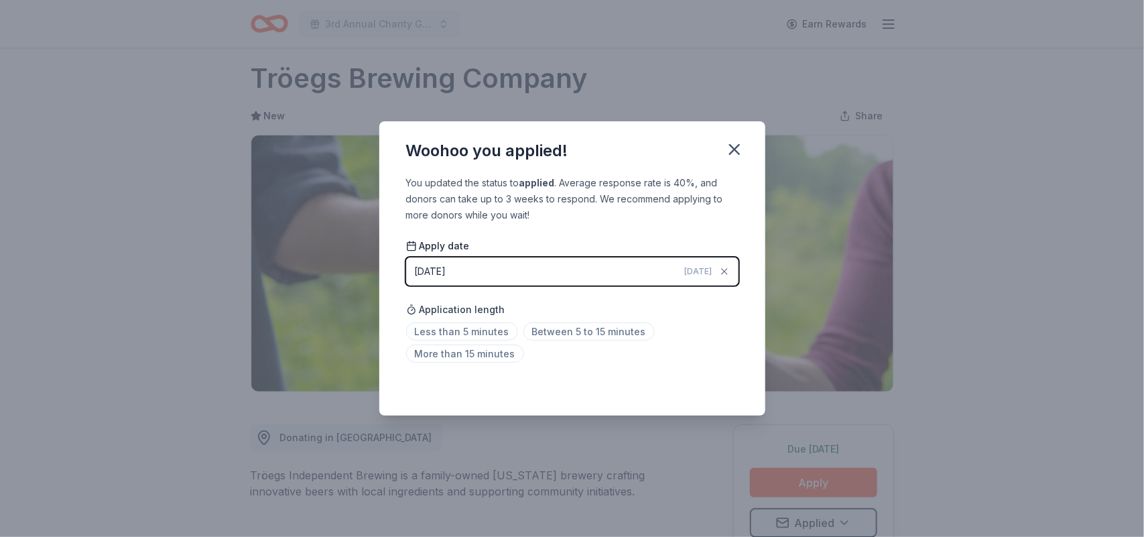
click at [668, 62] on div "Woohoo you applied! You updated the status to applied . Average response rate i…" at bounding box center [572, 268] width 1144 height 537
click at [741, 152] on icon "button" at bounding box center [734, 149] width 19 height 19
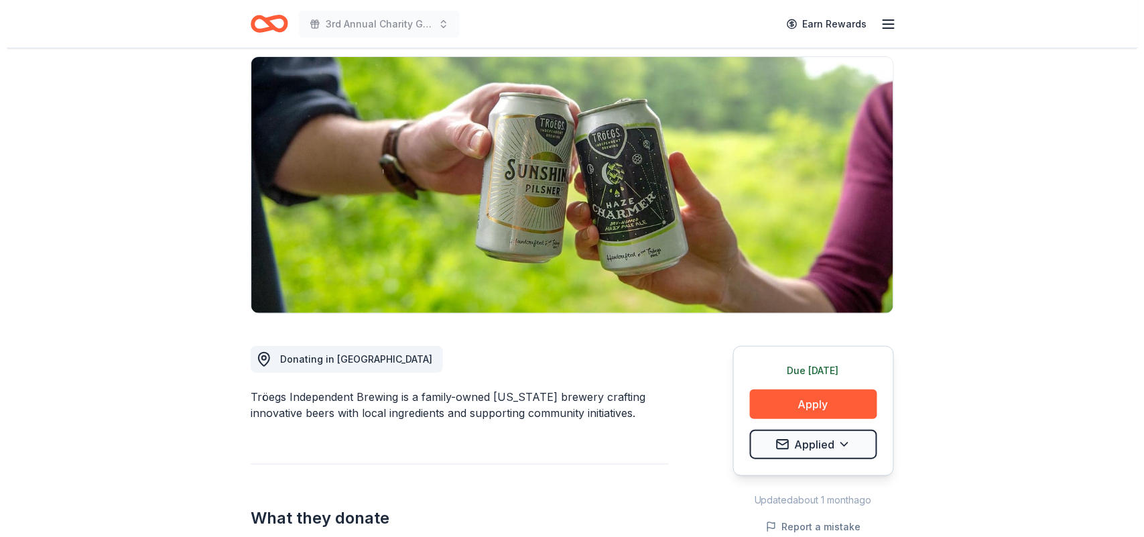
scroll to position [99, 0]
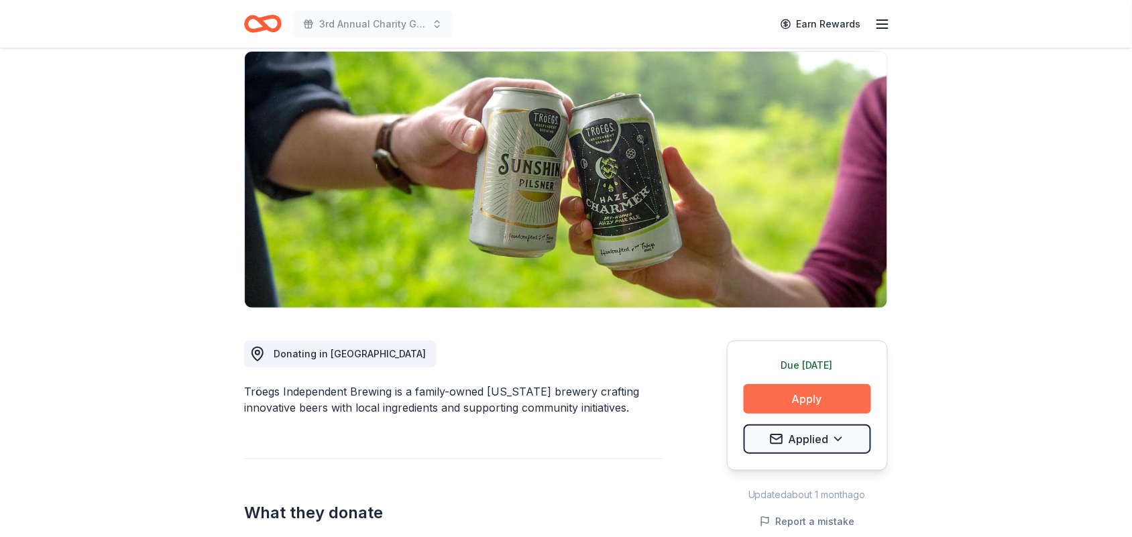
click at [843, 389] on button "Apply" at bounding box center [806, 398] width 127 height 29
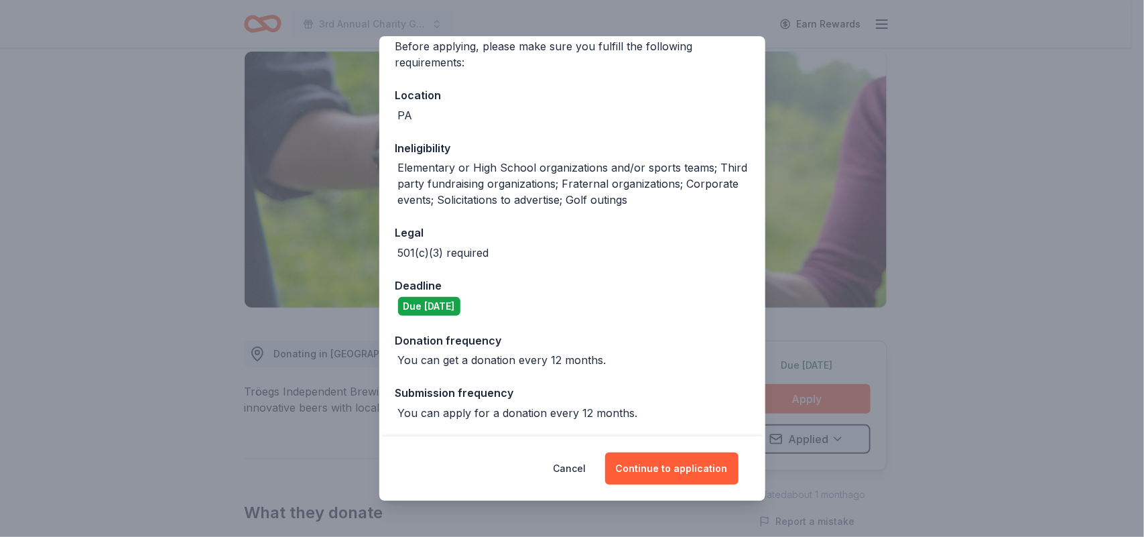
scroll to position [0, 0]
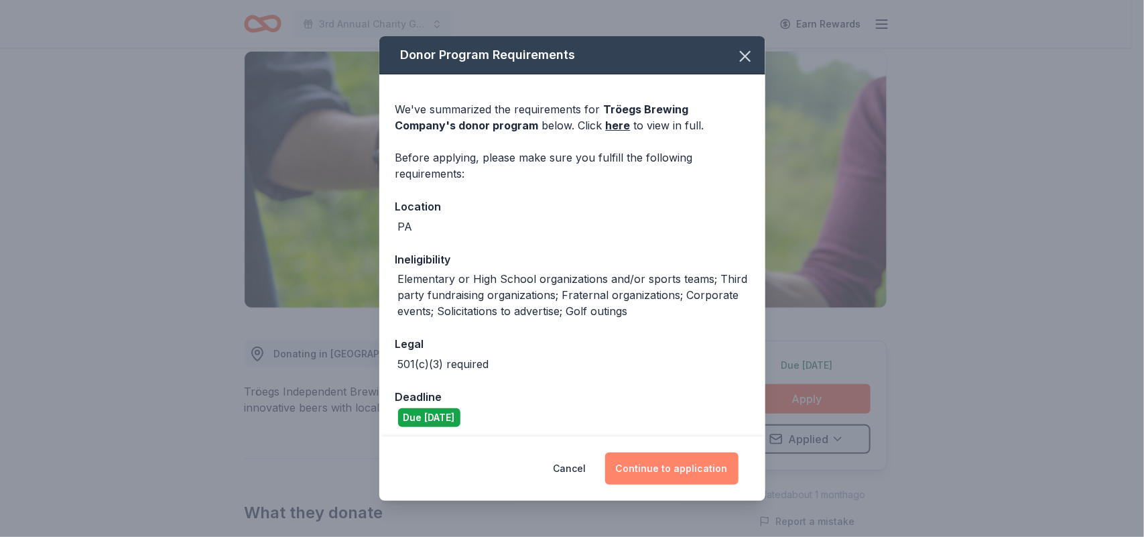
click at [667, 463] on button "Continue to application" at bounding box center [671, 469] width 133 height 32
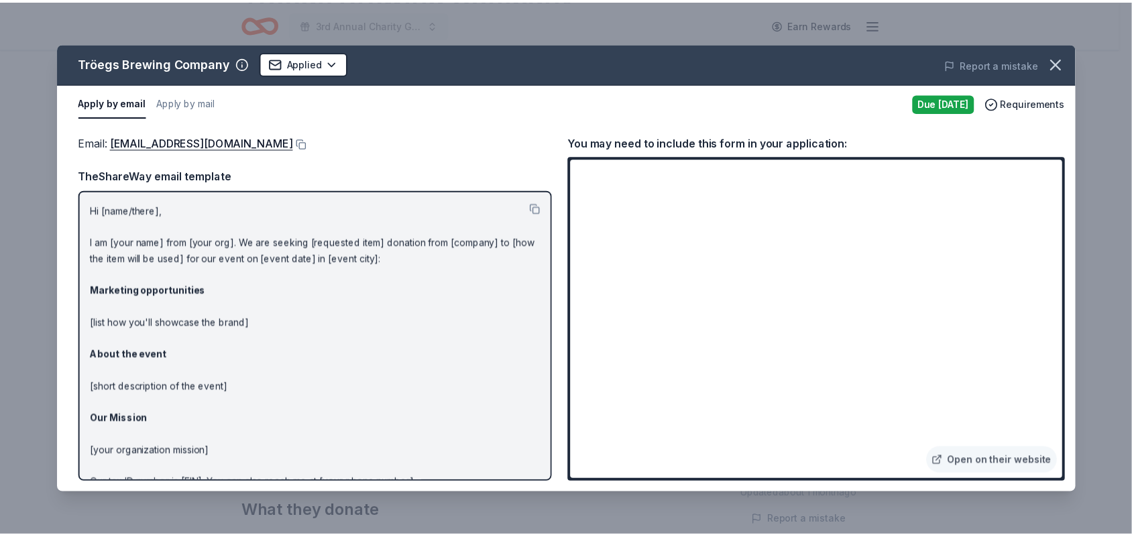
scroll to position [67, 0]
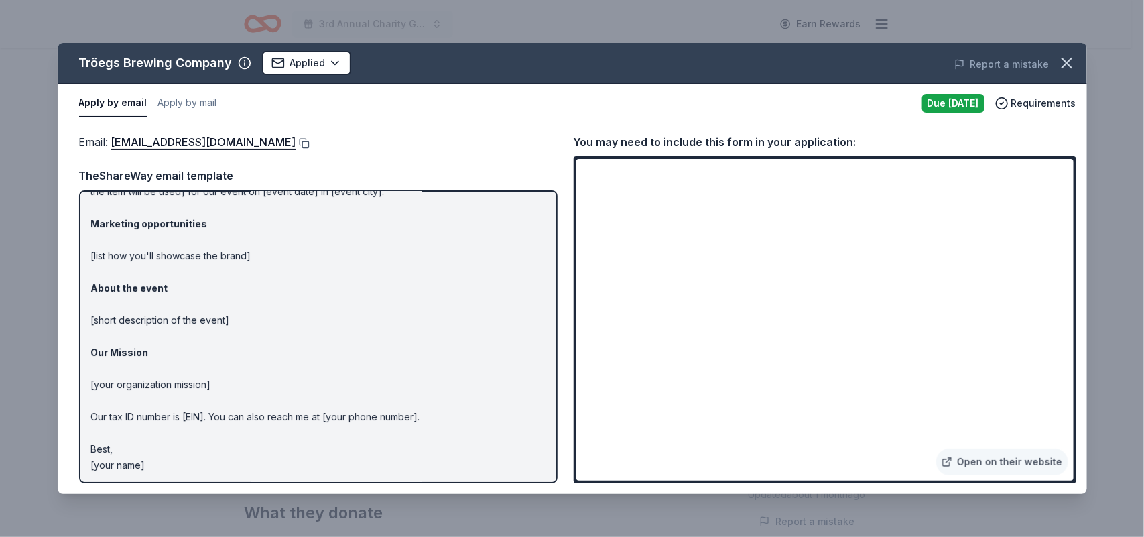
click at [296, 145] on button at bounding box center [302, 143] width 13 height 11
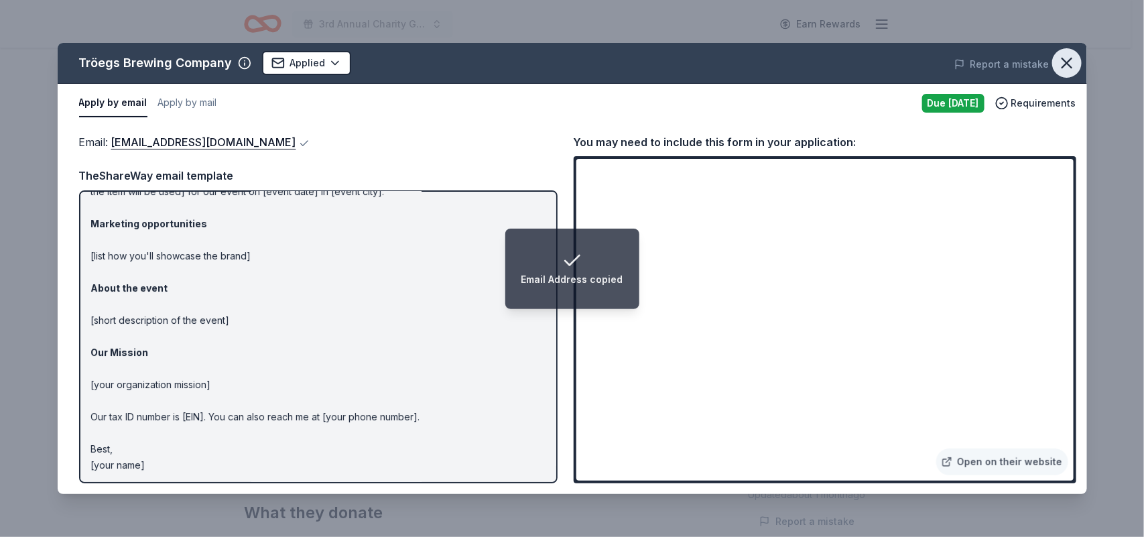
click at [1077, 58] on button "button" at bounding box center [1067, 62] width 29 height 29
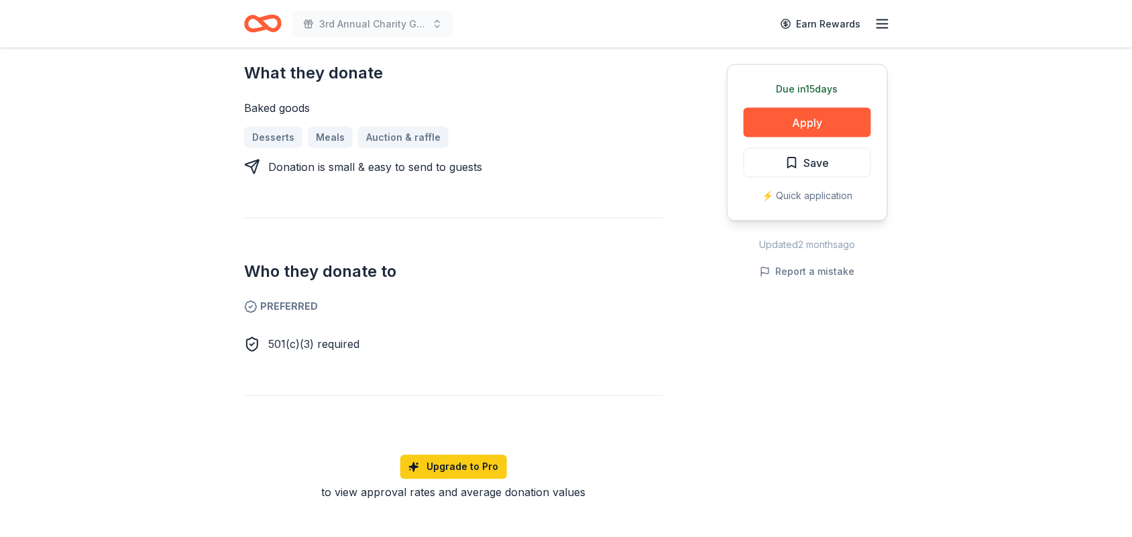
scroll to position [601, 0]
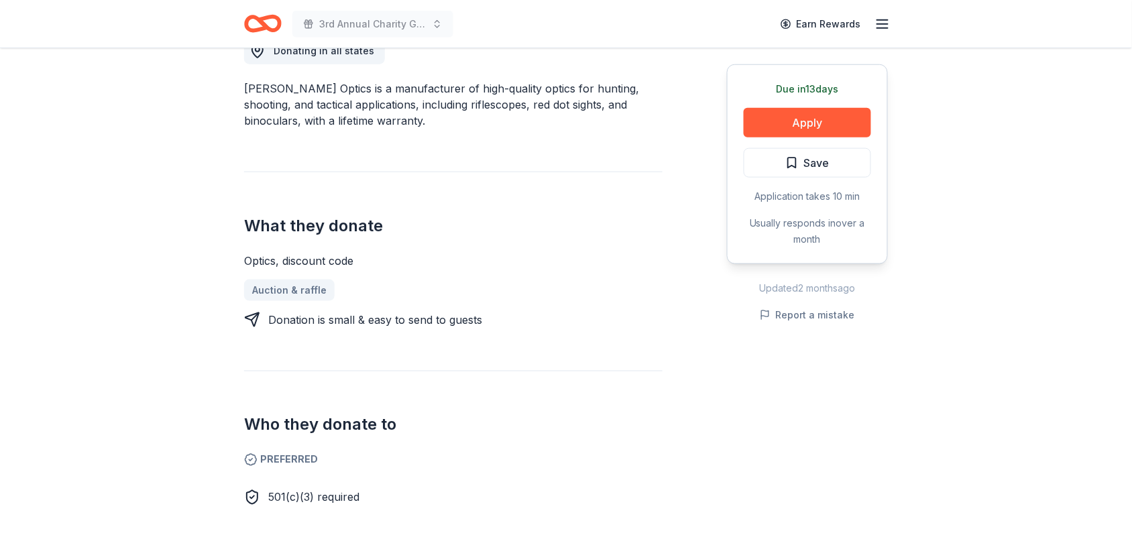
scroll to position [396, 0]
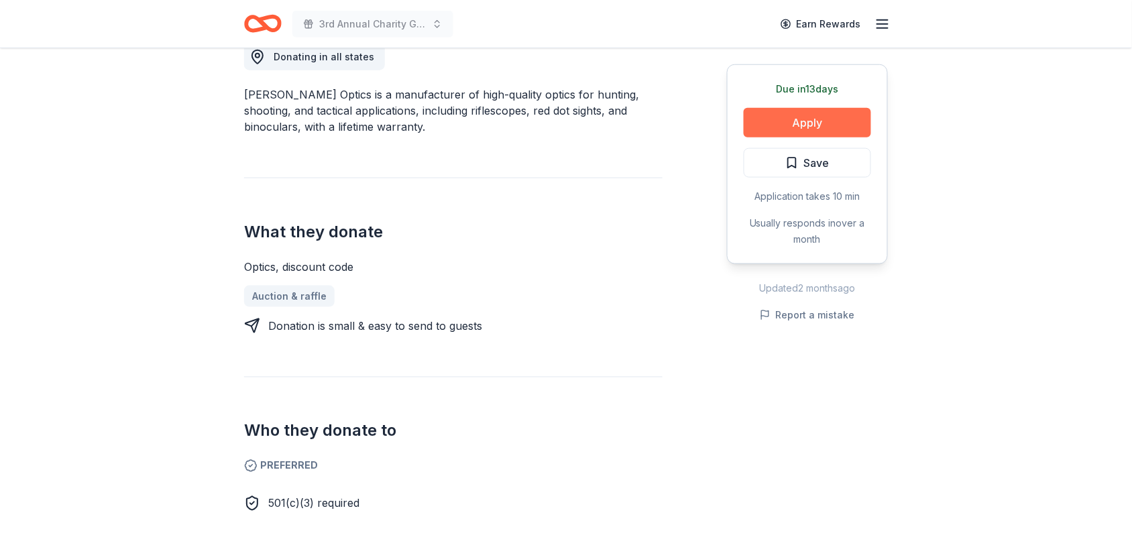
click at [849, 123] on button "Apply" at bounding box center [806, 122] width 127 height 29
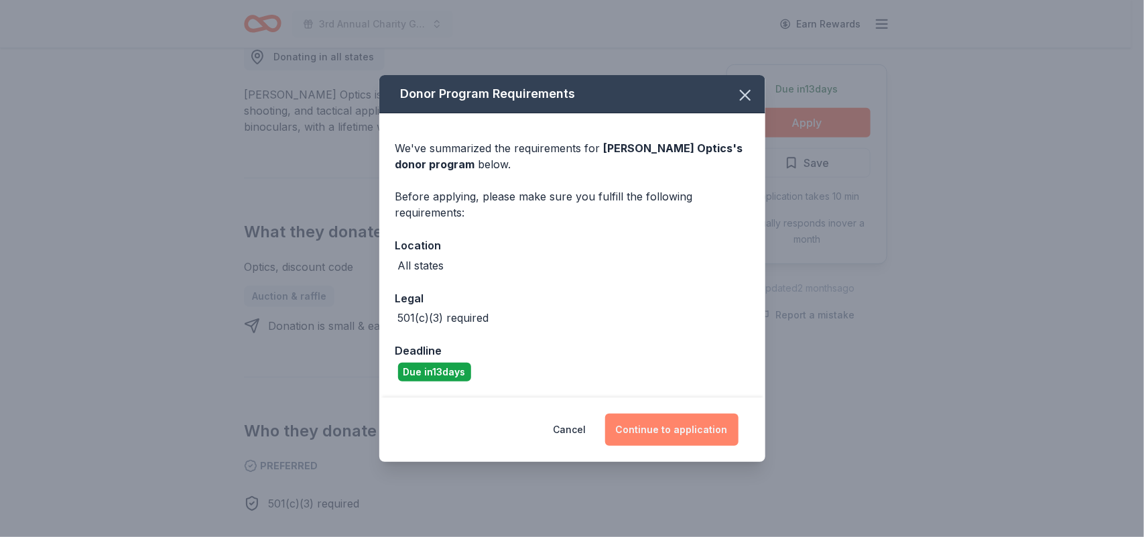
click at [668, 420] on button "Continue to application" at bounding box center [671, 430] width 133 height 32
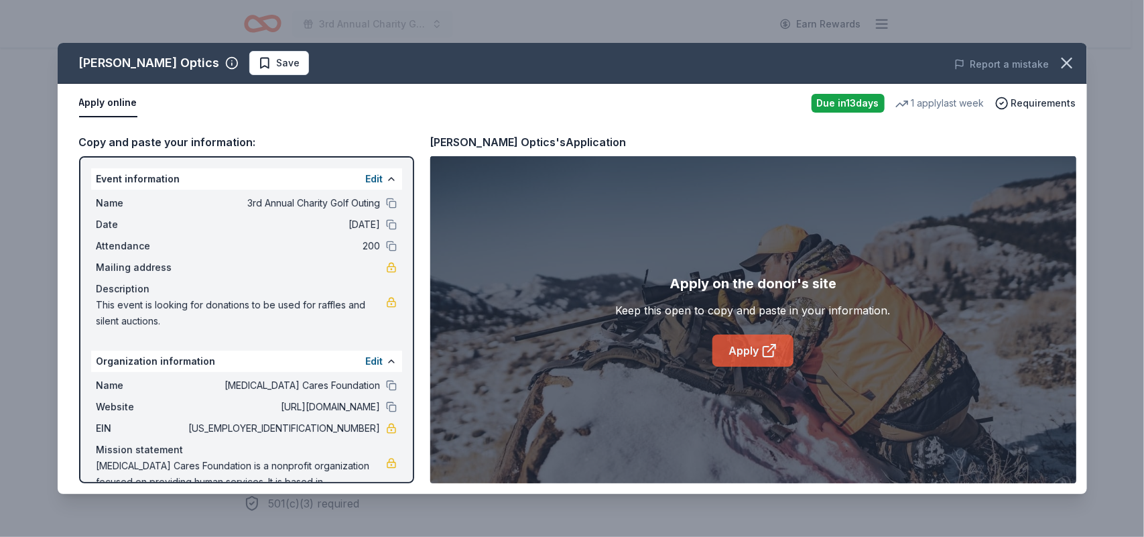
click at [779, 344] on link "Apply" at bounding box center [753, 351] width 81 height 32
click at [277, 61] on span "Save" at bounding box center [288, 63] width 23 height 16
click at [1061, 58] on icon "button" at bounding box center [1067, 63] width 19 height 19
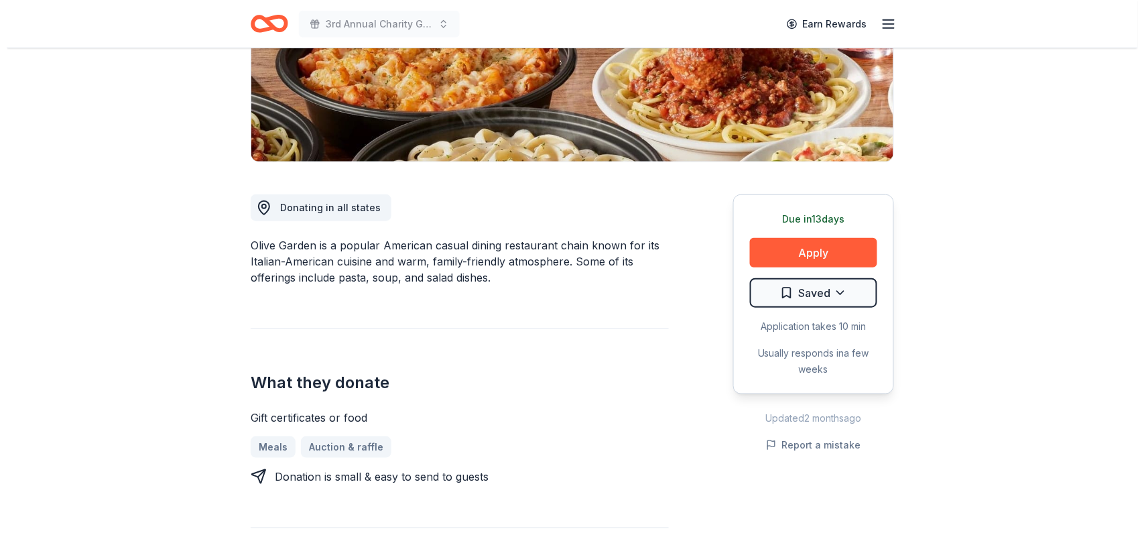
scroll to position [318, 0]
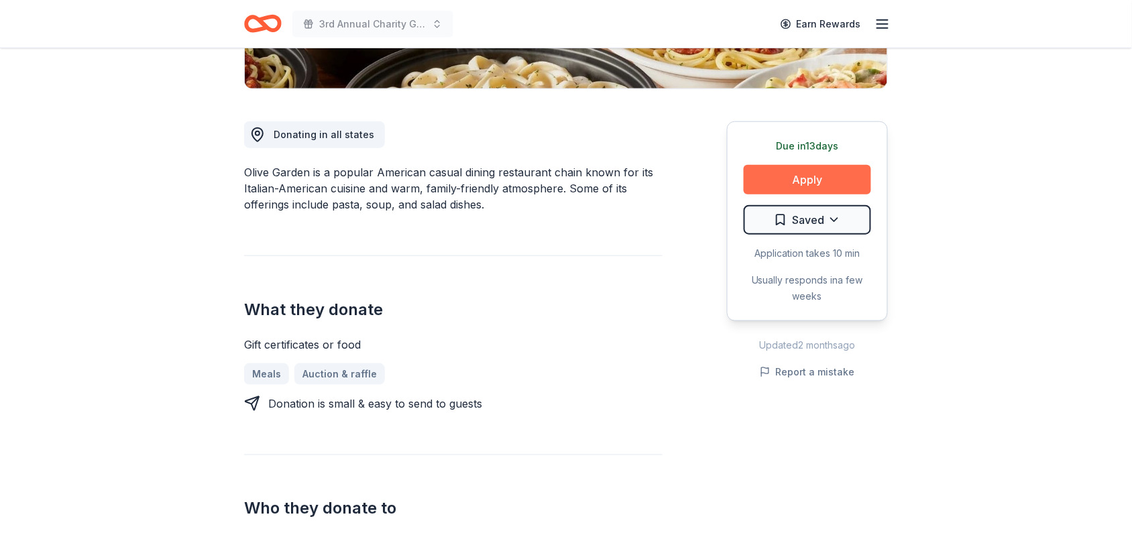
click at [791, 175] on button "Apply" at bounding box center [806, 179] width 127 height 29
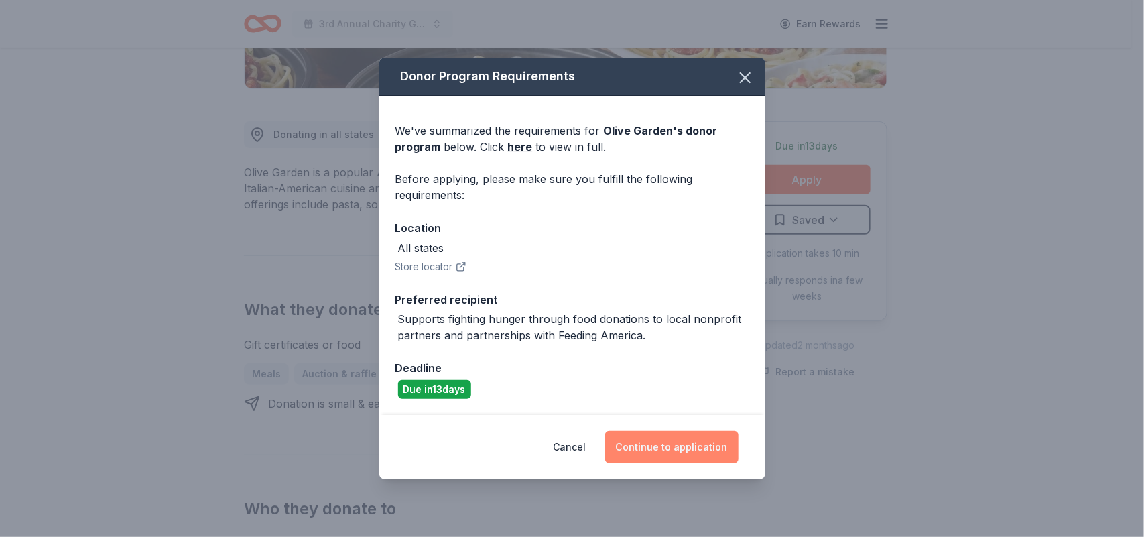
click at [701, 448] on button "Continue to application" at bounding box center [671, 447] width 133 height 32
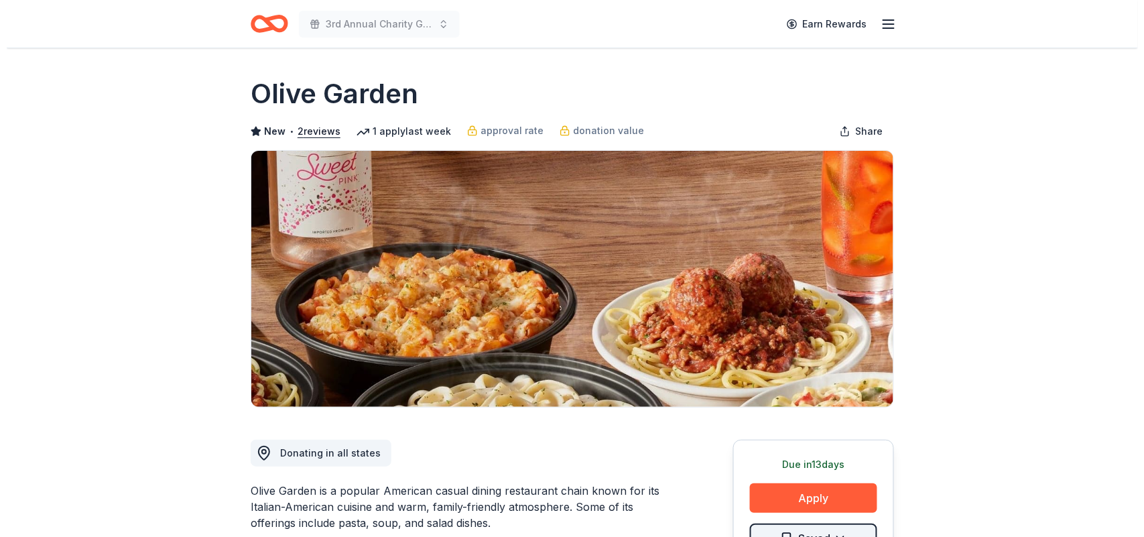
scroll to position [257, 0]
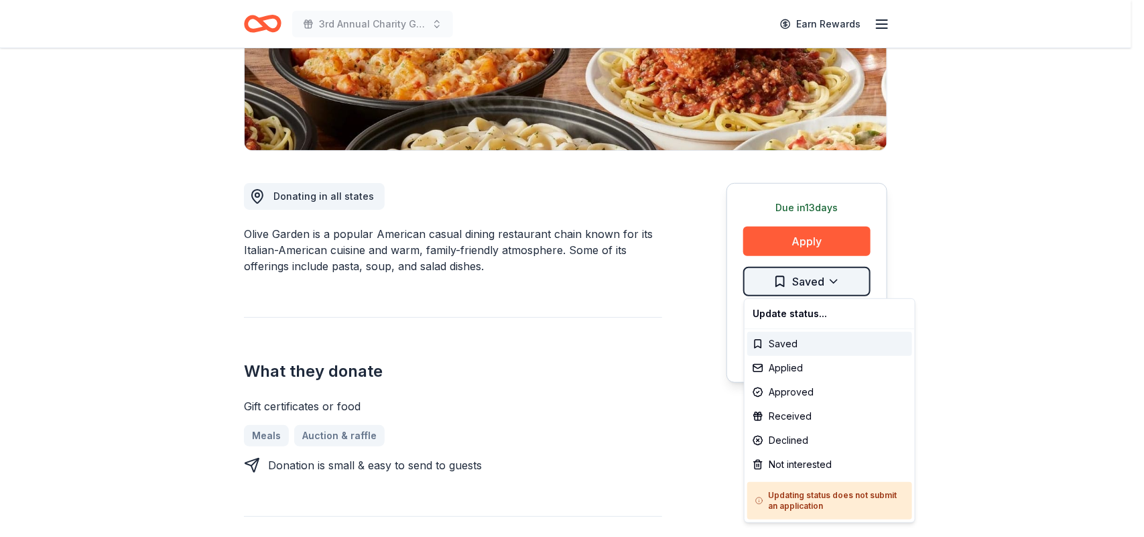
click at [823, 280] on html "3rd Annual Charity Golf Outing Earn Rewards Due [DATE] Share [GEOGRAPHIC_DATA] …" at bounding box center [572, 11] width 1144 height 537
click at [813, 461] on div "Not interested" at bounding box center [830, 465] width 165 height 24
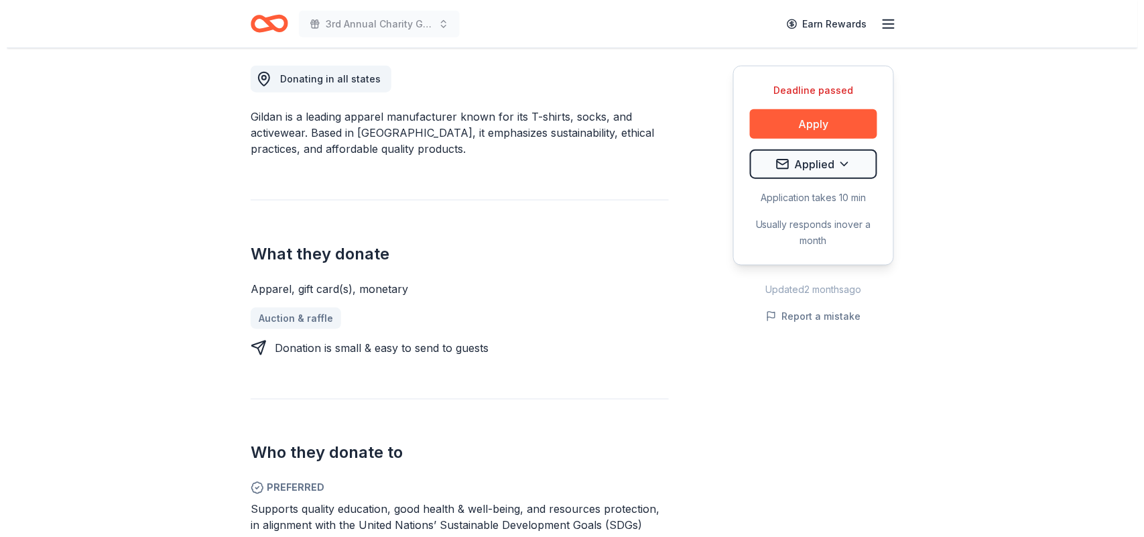
scroll to position [446, 0]
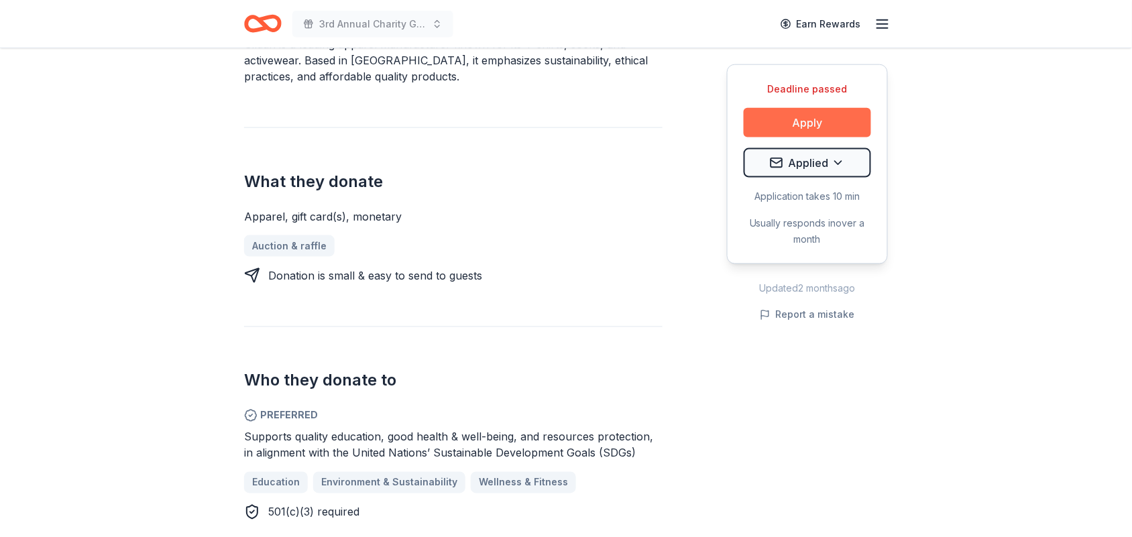
click at [789, 113] on button "Apply" at bounding box center [806, 122] width 127 height 29
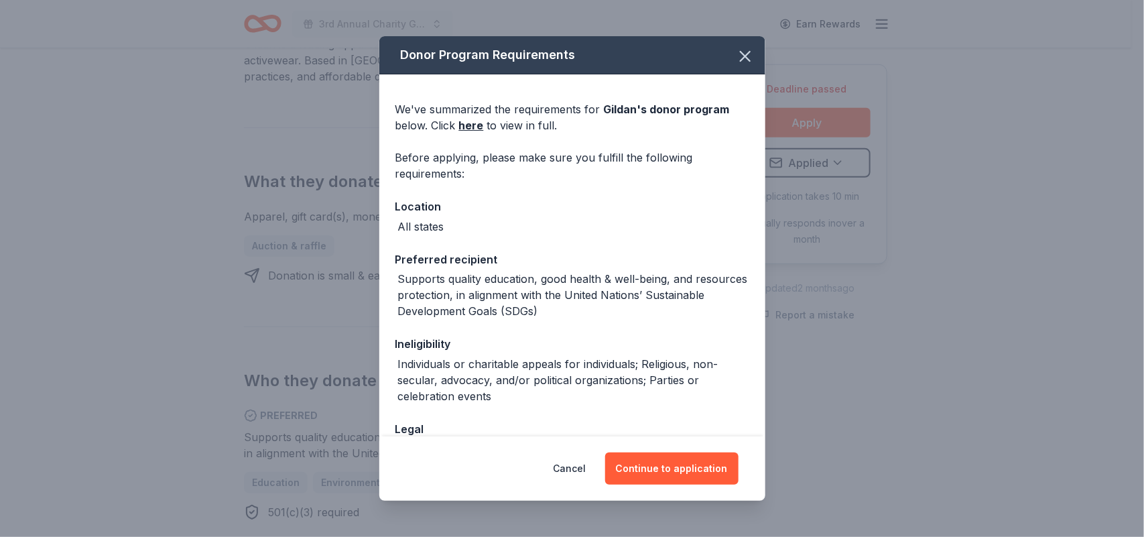
scroll to position [91, 0]
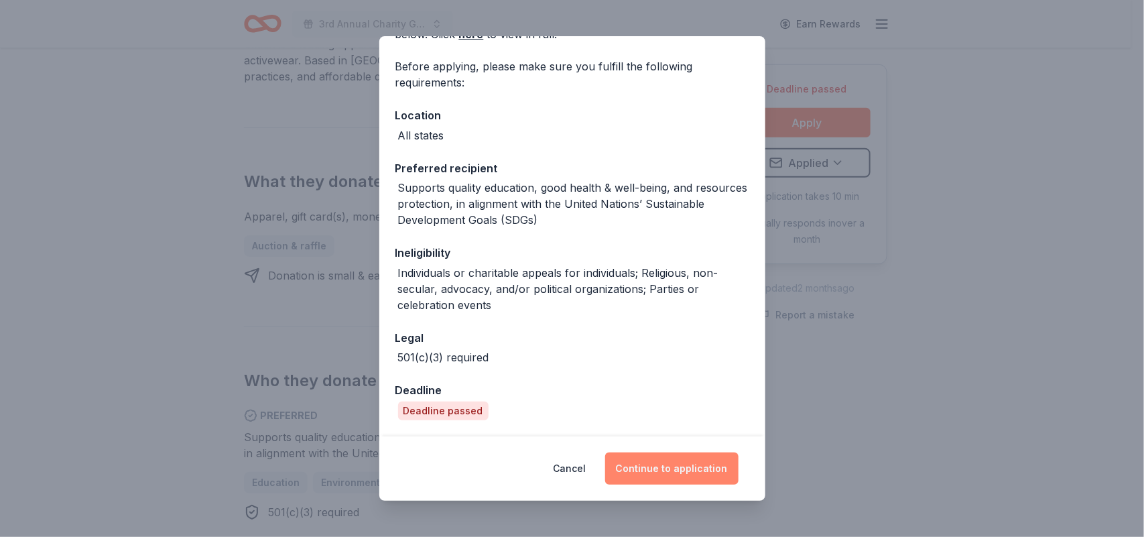
click at [669, 458] on button "Continue to application" at bounding box center [671, 469] width 133 height 32
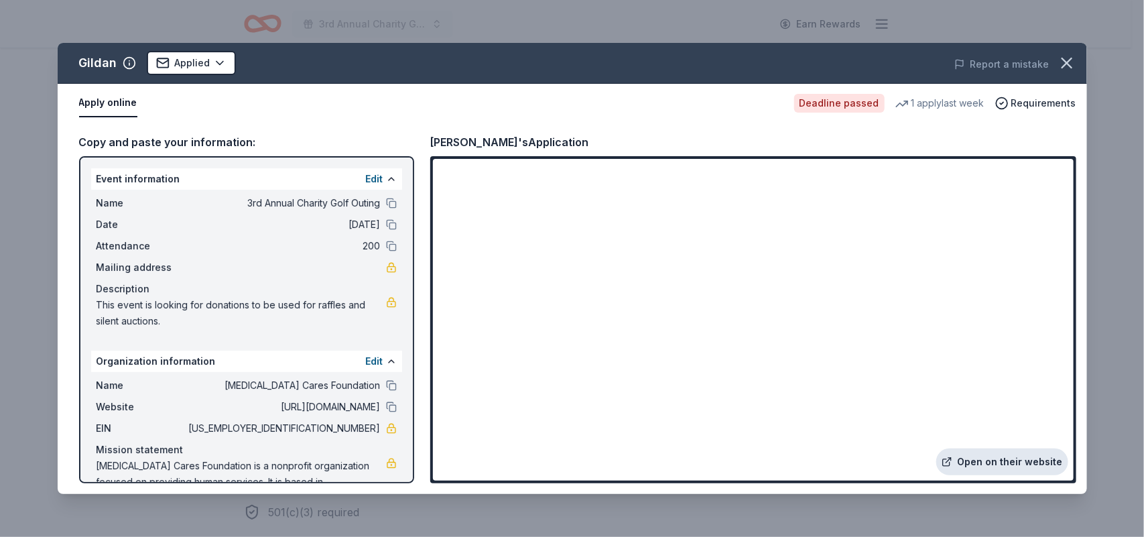
click at [1006, 463] on link "Open on their website" at bounding box center [1003, 462] width 132 height 27
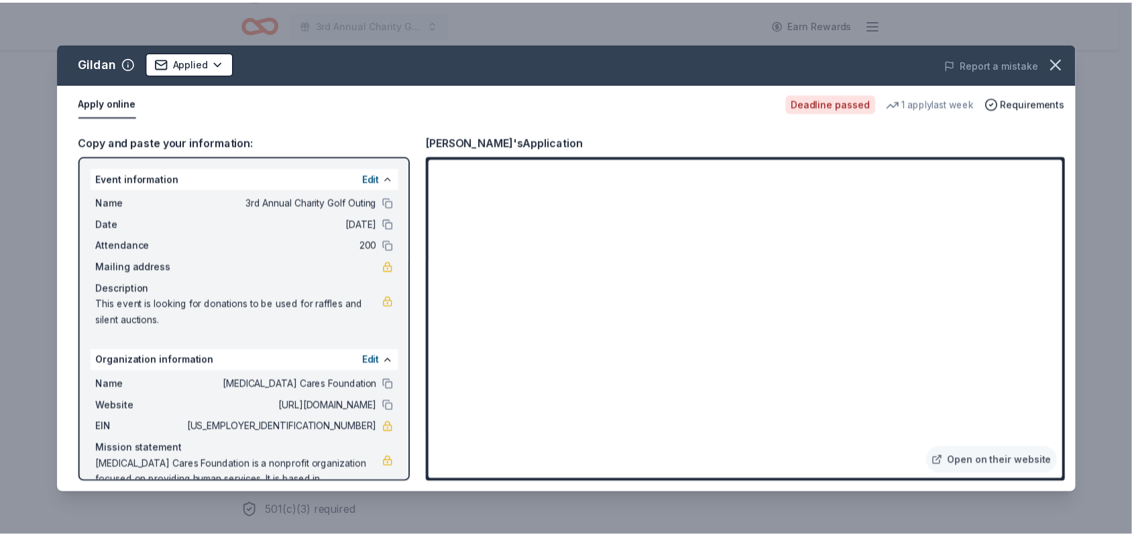
scroll to position [38, 0]
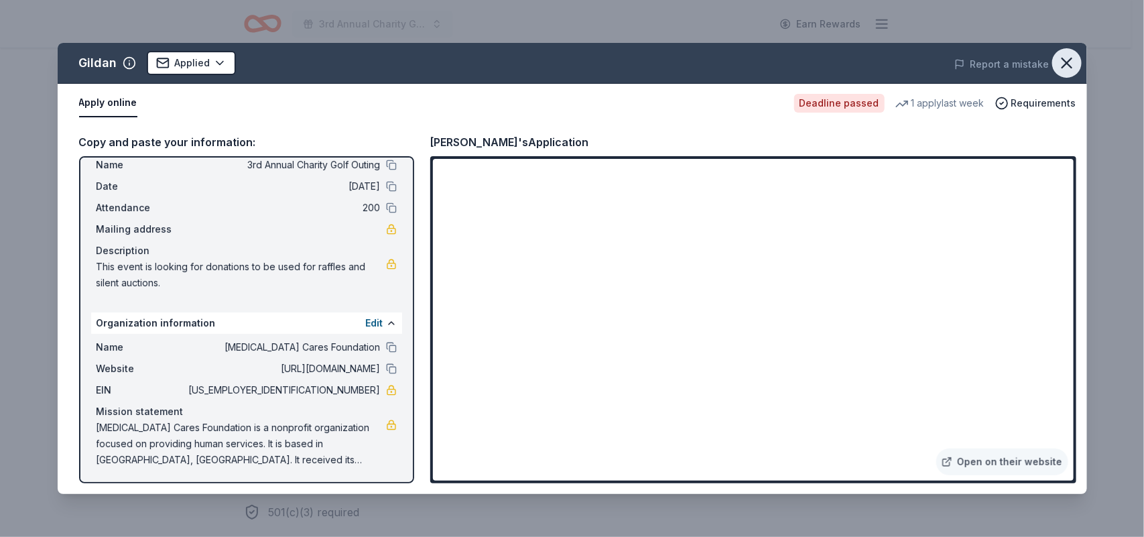
click at [1067, 65] on icon "button" at bounding box center [1067, 63] width 19 height 19
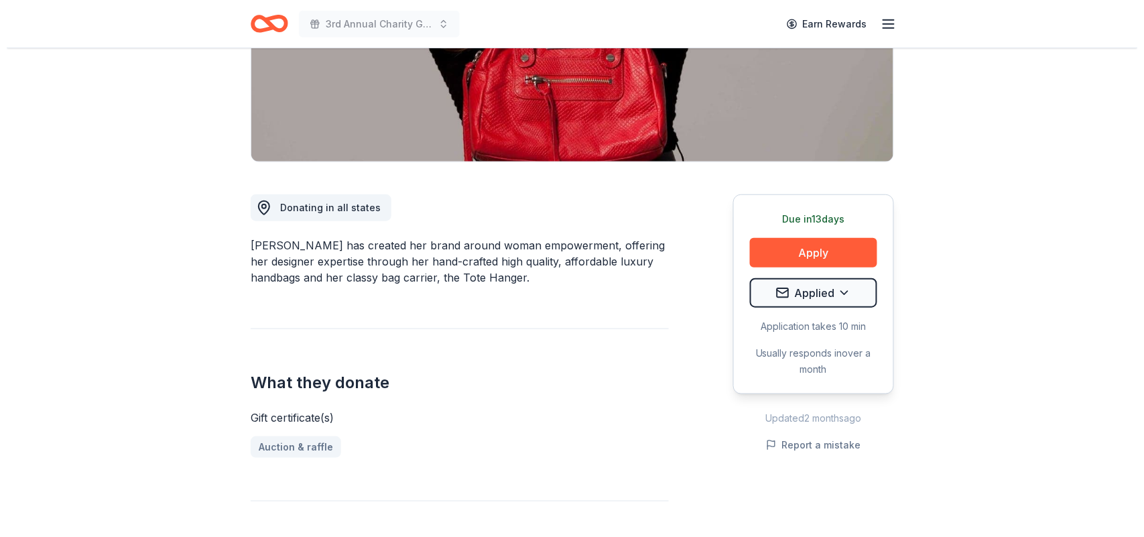
scroll to position [251, 0]
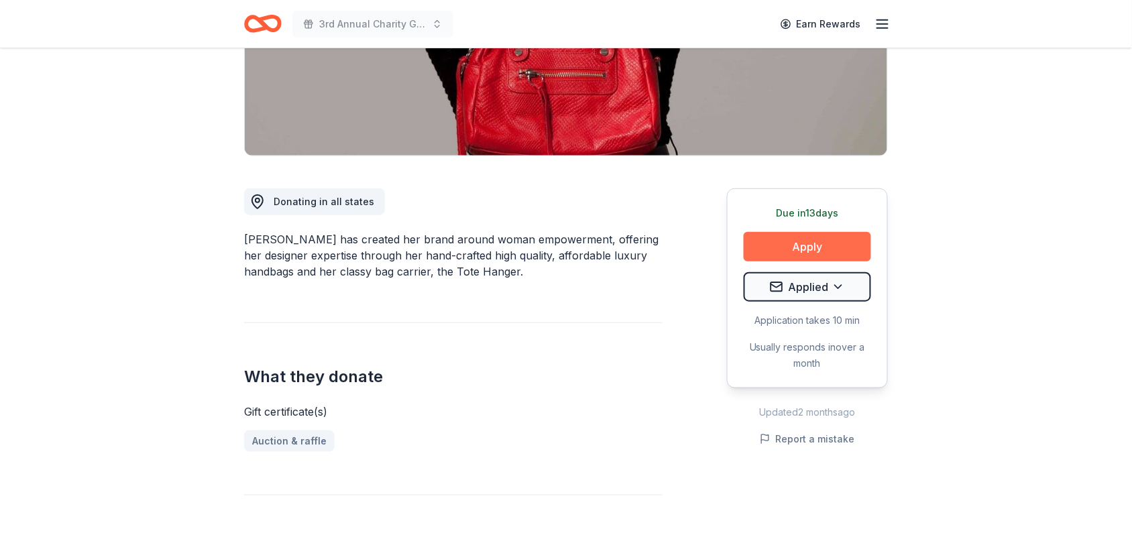
click at [837, 242] on button "Apply" at bounding box center [806, 246] width 127 height 29
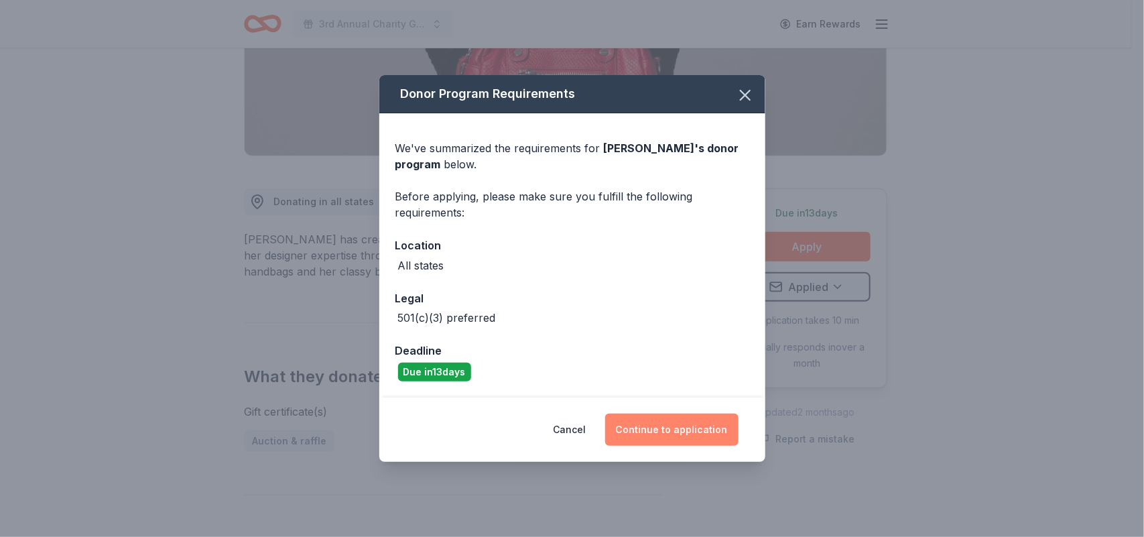
click at [680, 416] on button "Continue to application" at bounding box center [671, 430] width 133 height 32
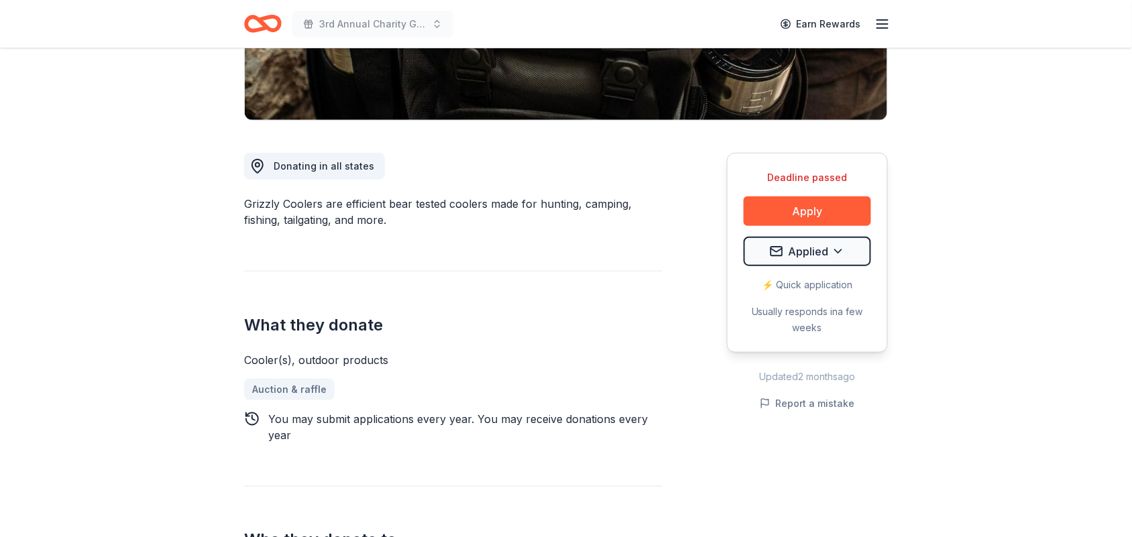
scroll to position [293, 0]
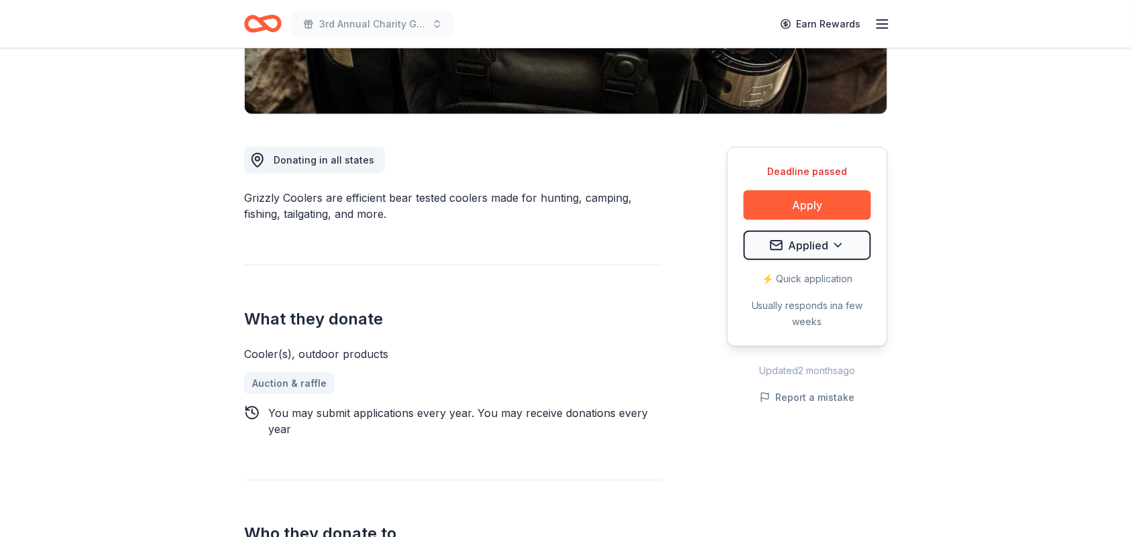
click at [817, 186] on div "Deadline passed Apply Applied ⚡️ Quick application Usually responds in a few we…" at bounding box center [807, 247] width 161 height 200
click at [820, 199] on button "Apply" at bounding box center [806, 204] width 127 height 29
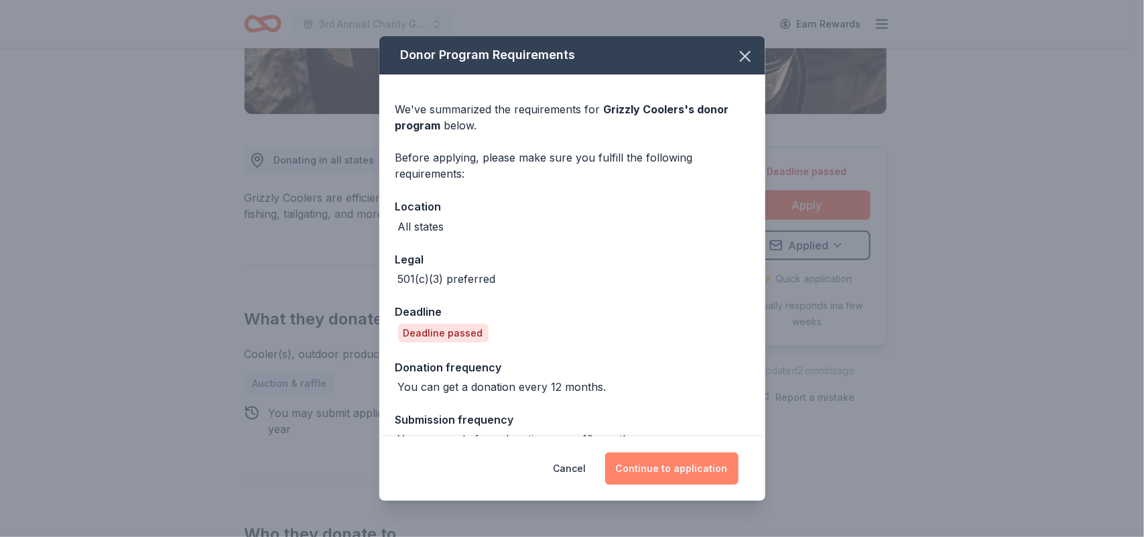
click at [688, 473] on button "Continue to application" at bounding box center [671, 469] width 133 height 32
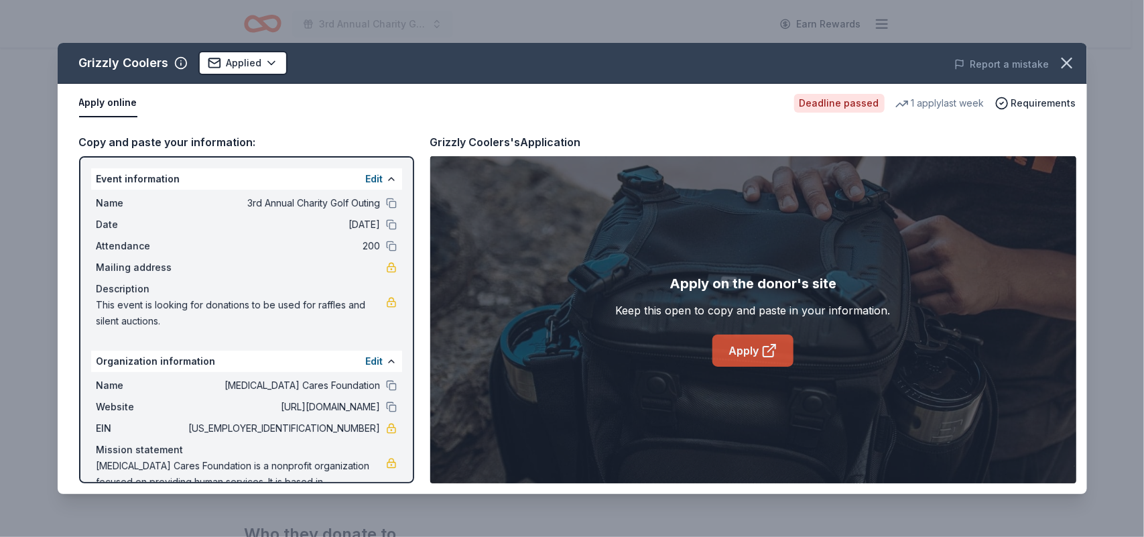
click at [771, 349] on icon at bounding box center [771, 348] width 7 height 7
click at [832, 41] on div "Grizzly Coolers Applied Report a mistake Apply online Deadline passed 1 apply l…" at bounding box center [572, 268] width 1144 height 537
